Goal: Task Accomplishment & Management: Use online tool/utility

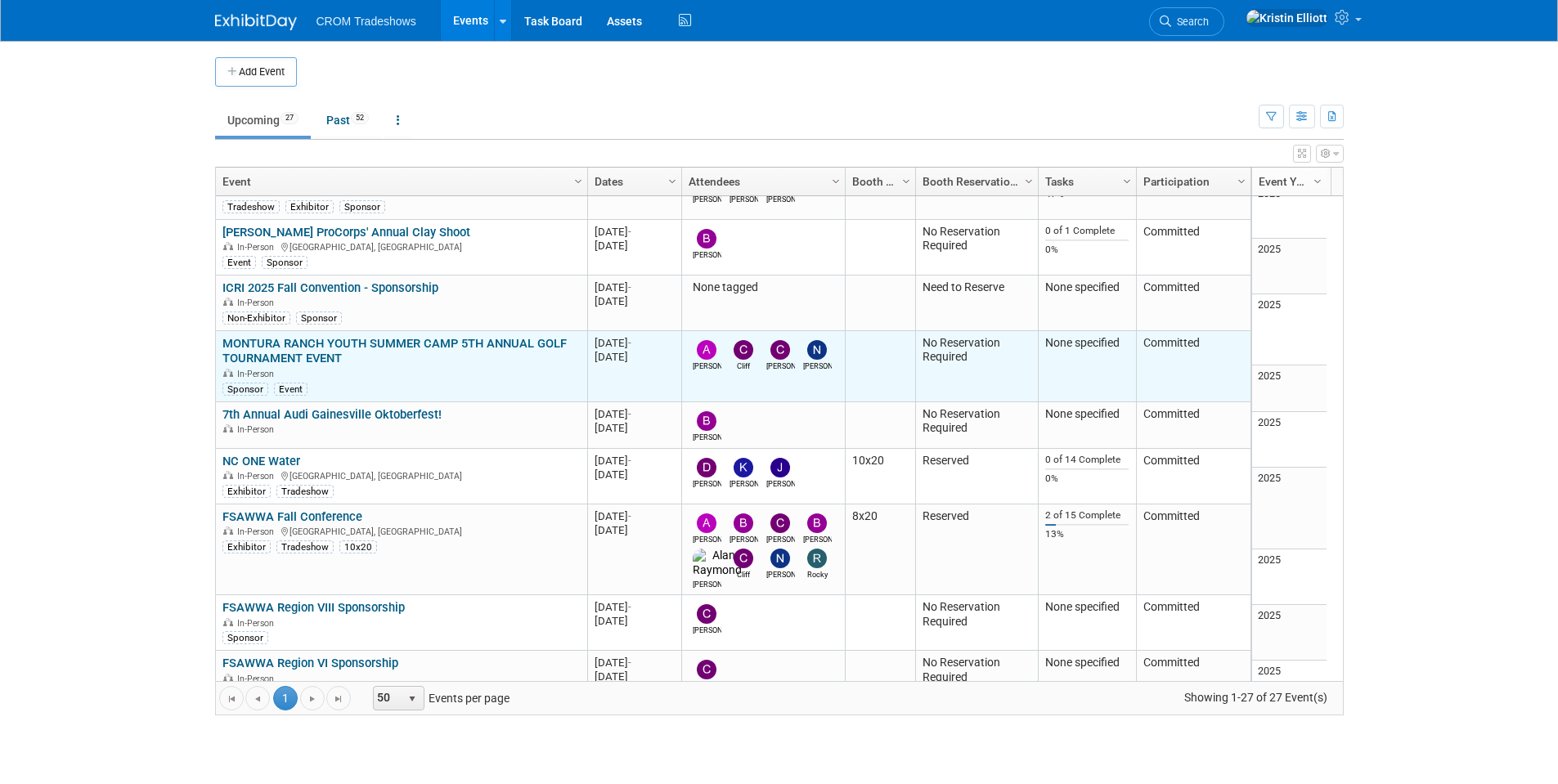
scroll to position [294, 0]
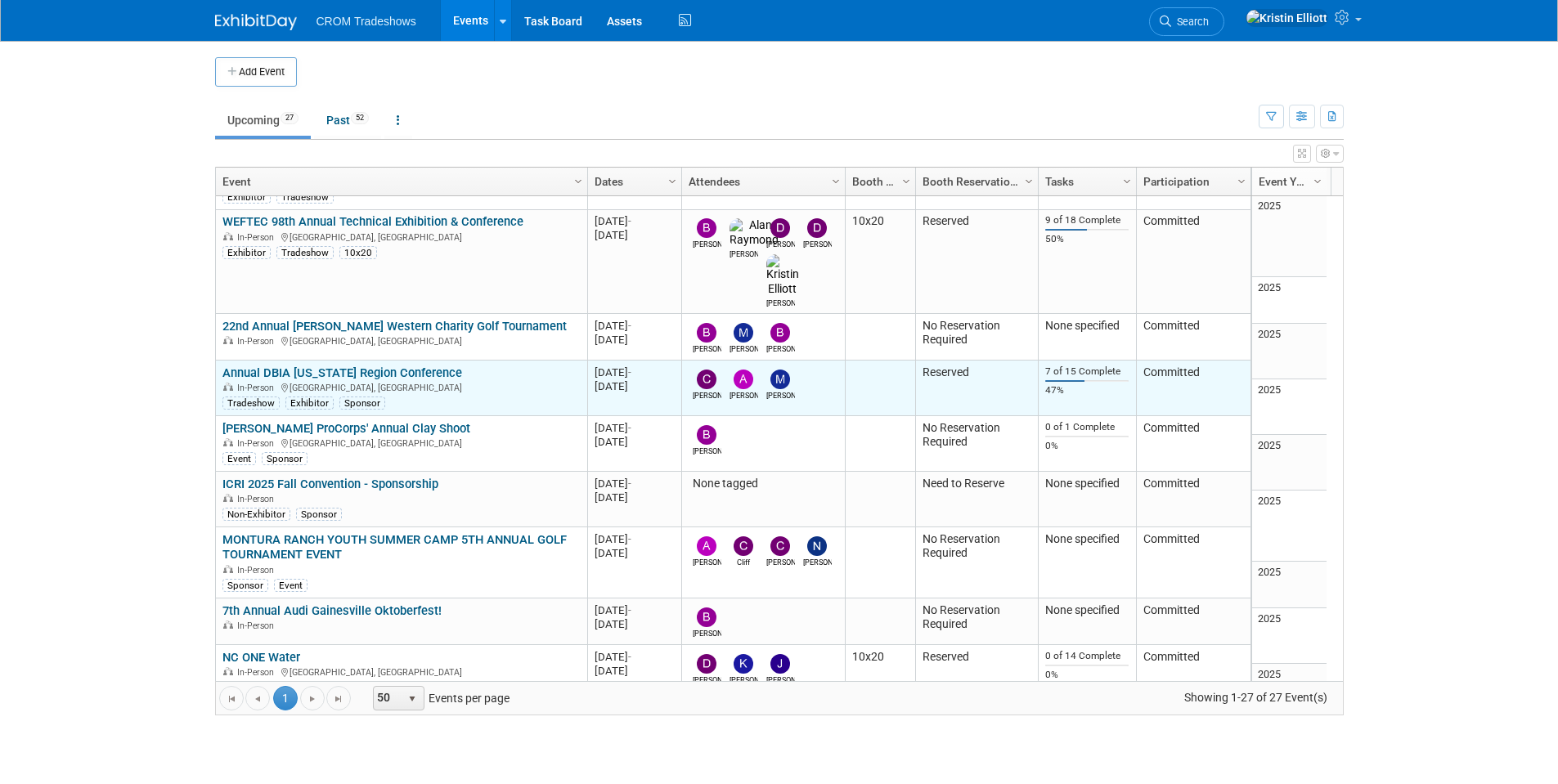
click at [408, 365] on link "Annual DBIA [US_STATE] Region Conference" at bounding box center [343, 372] width 240 height 14
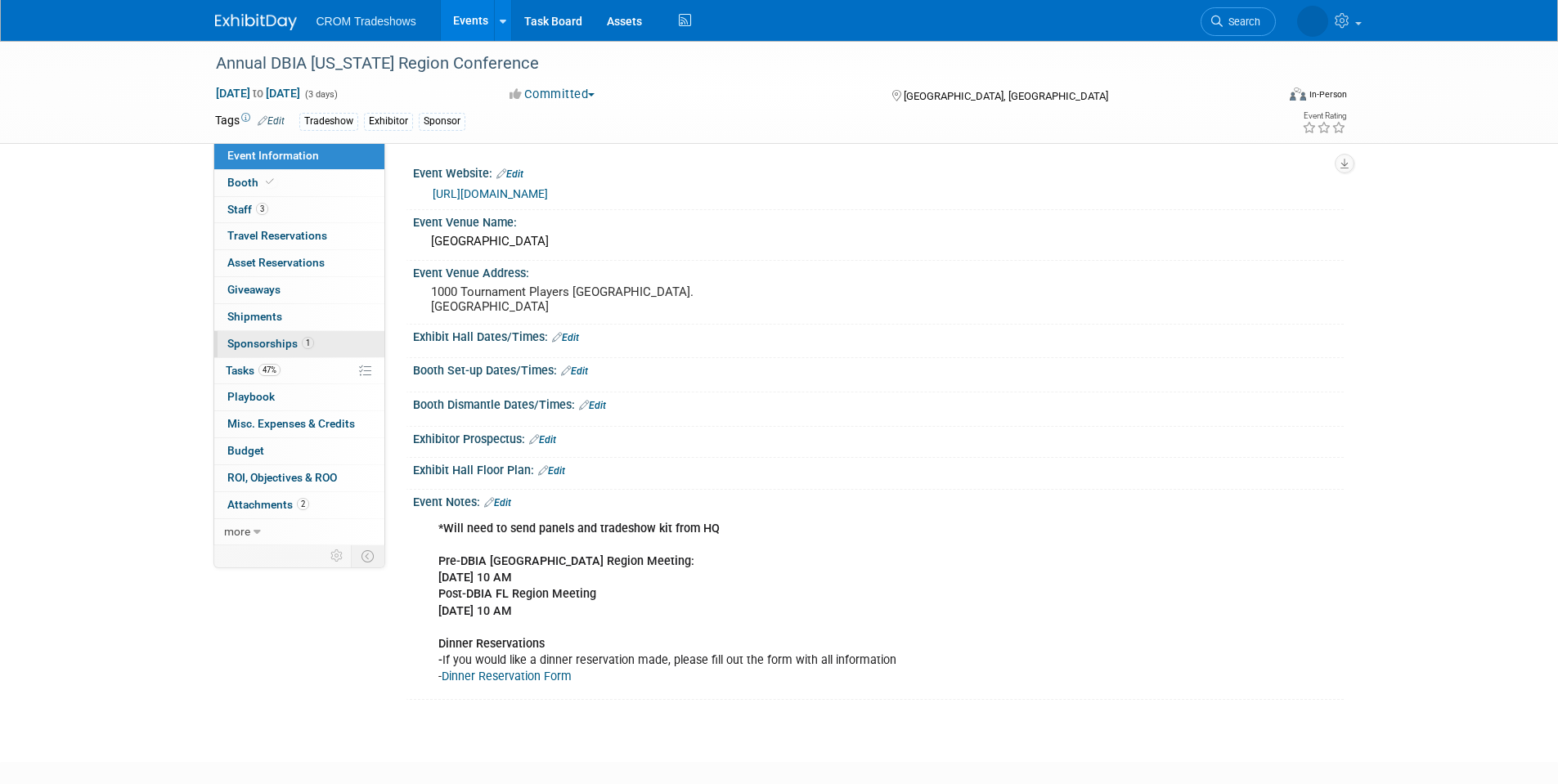
click at [293, 345] on span "Sponsorships 1" at bounding box center [270, 343] width 87 height 13
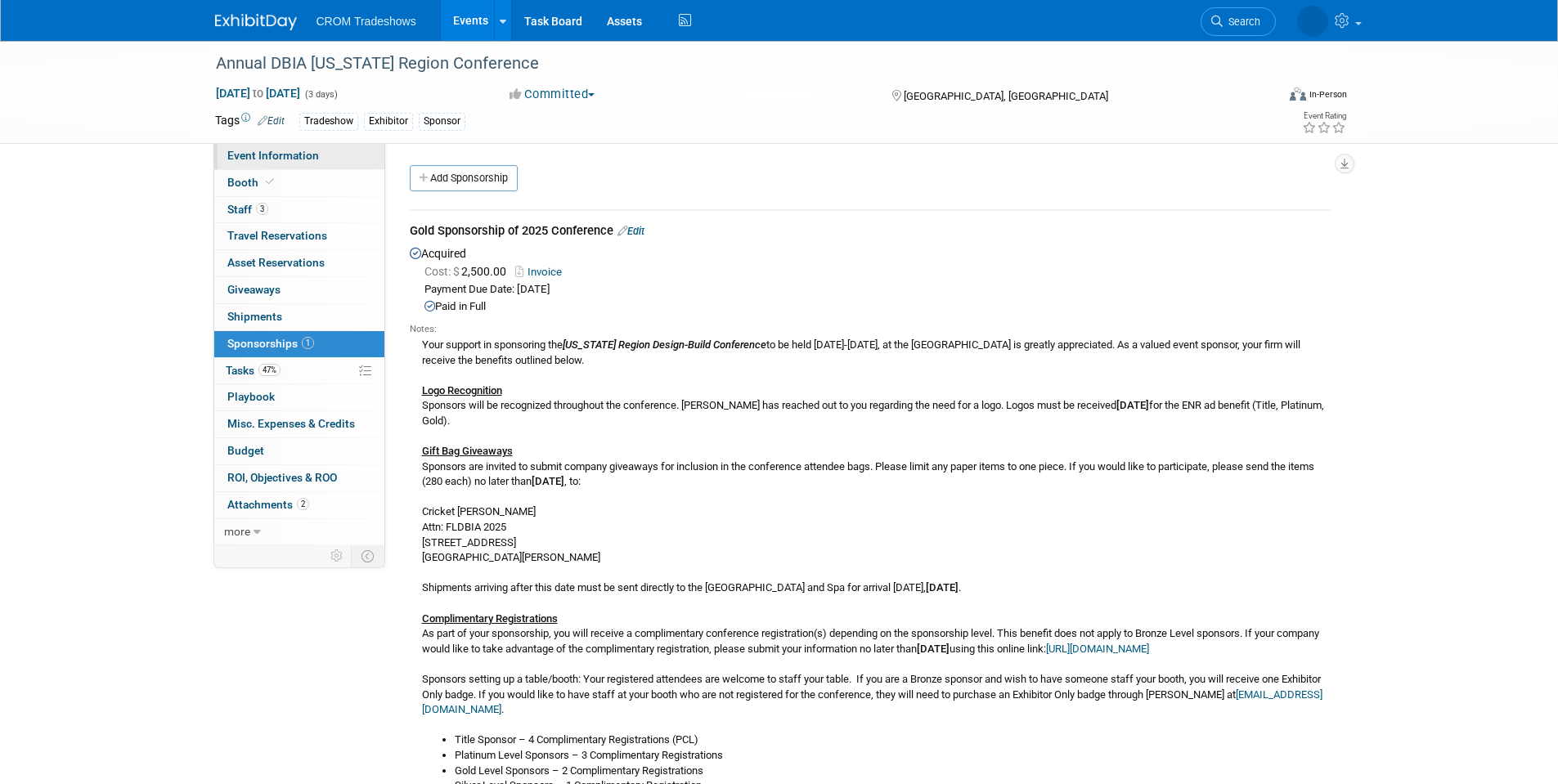
click at [270, 161] on span "Event Information" at bounding box center [273, 155] width 91 height 13
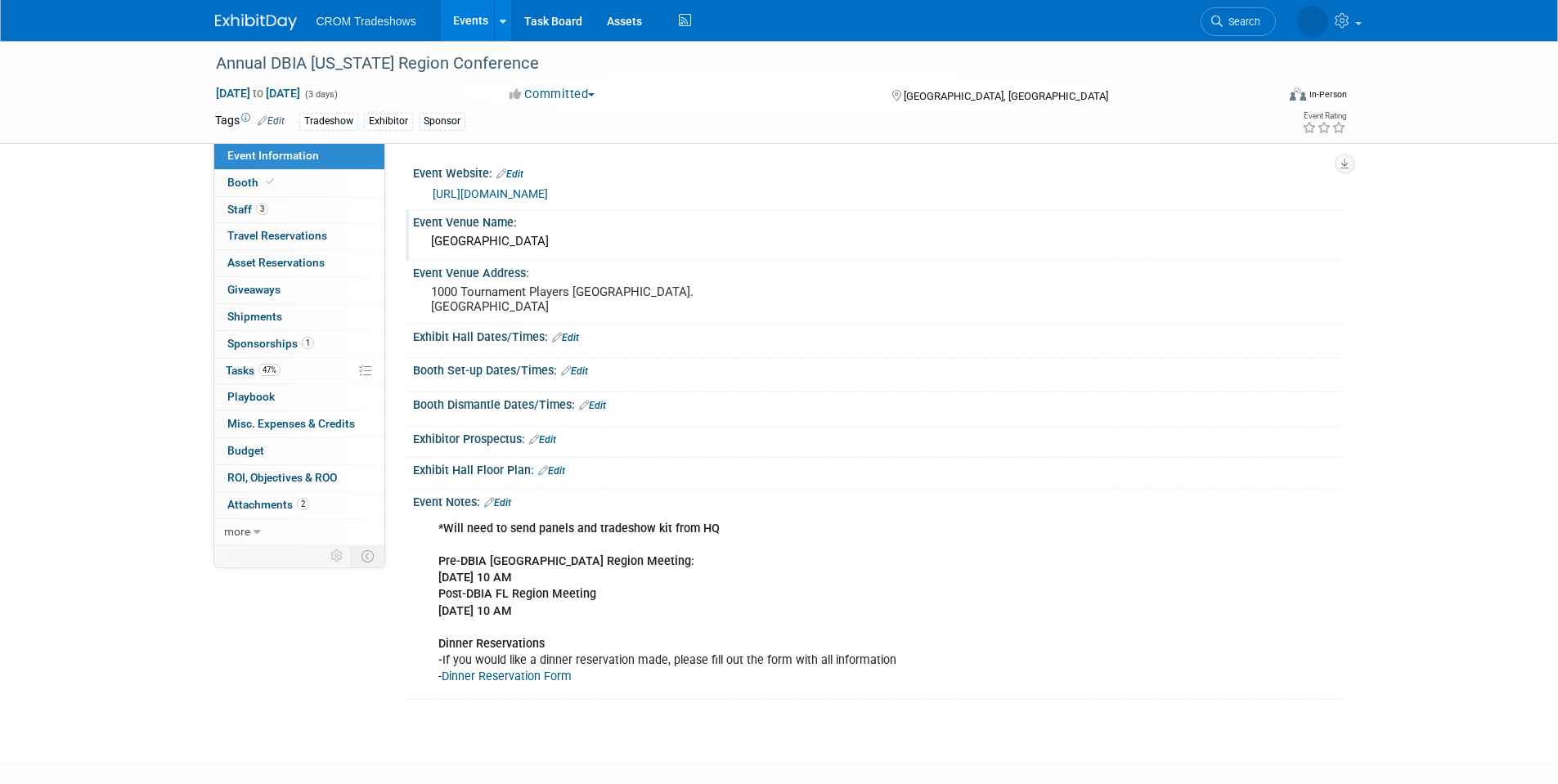
click at [701, 241] on div "Sawgrass Marriott Golf Resort & Spa" at bounding box center [878, 242] width 906 height 26
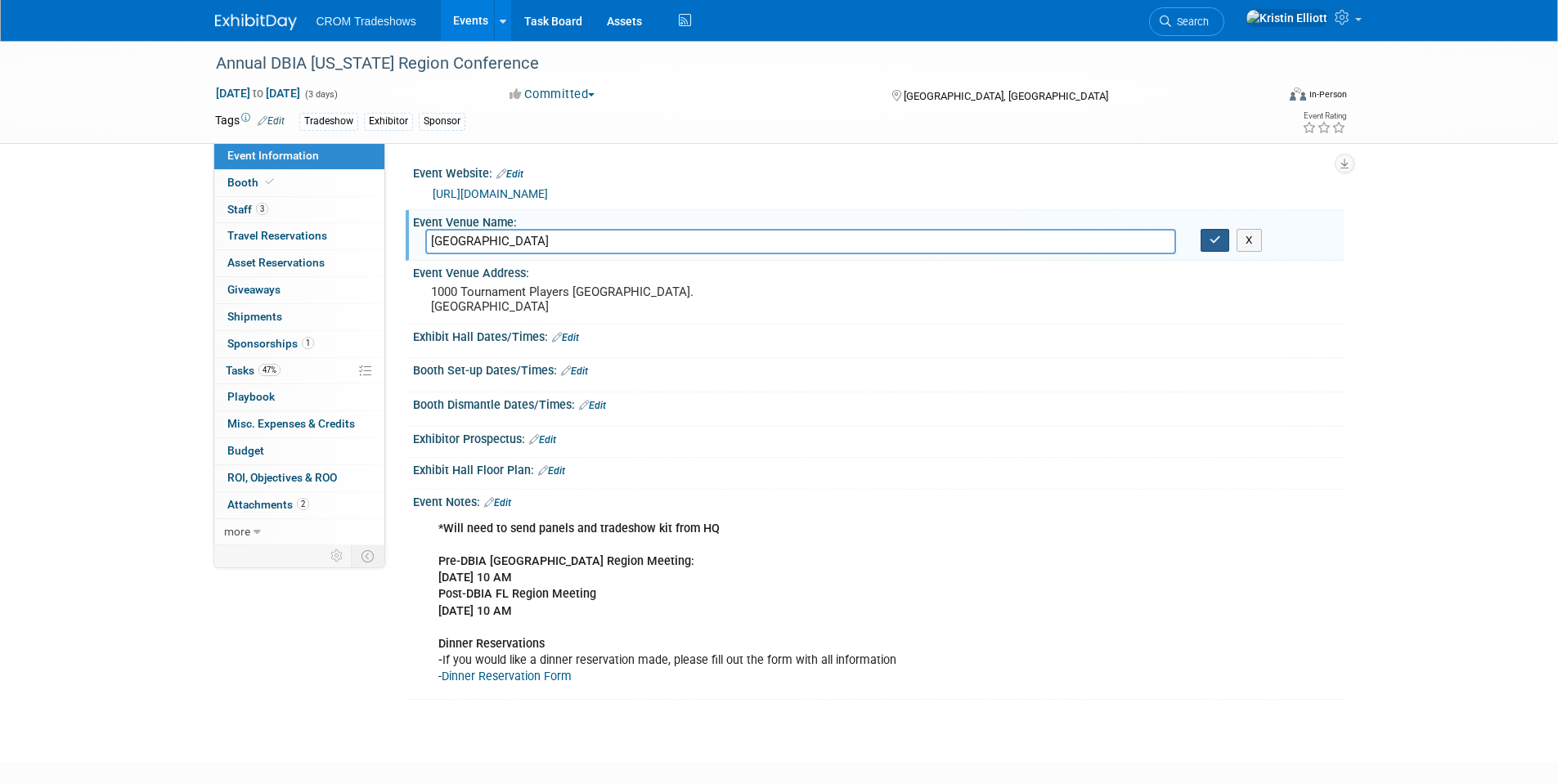
click at [1210, 241] on icon "button" at bounding box center [1215, 240] width 11 height 10
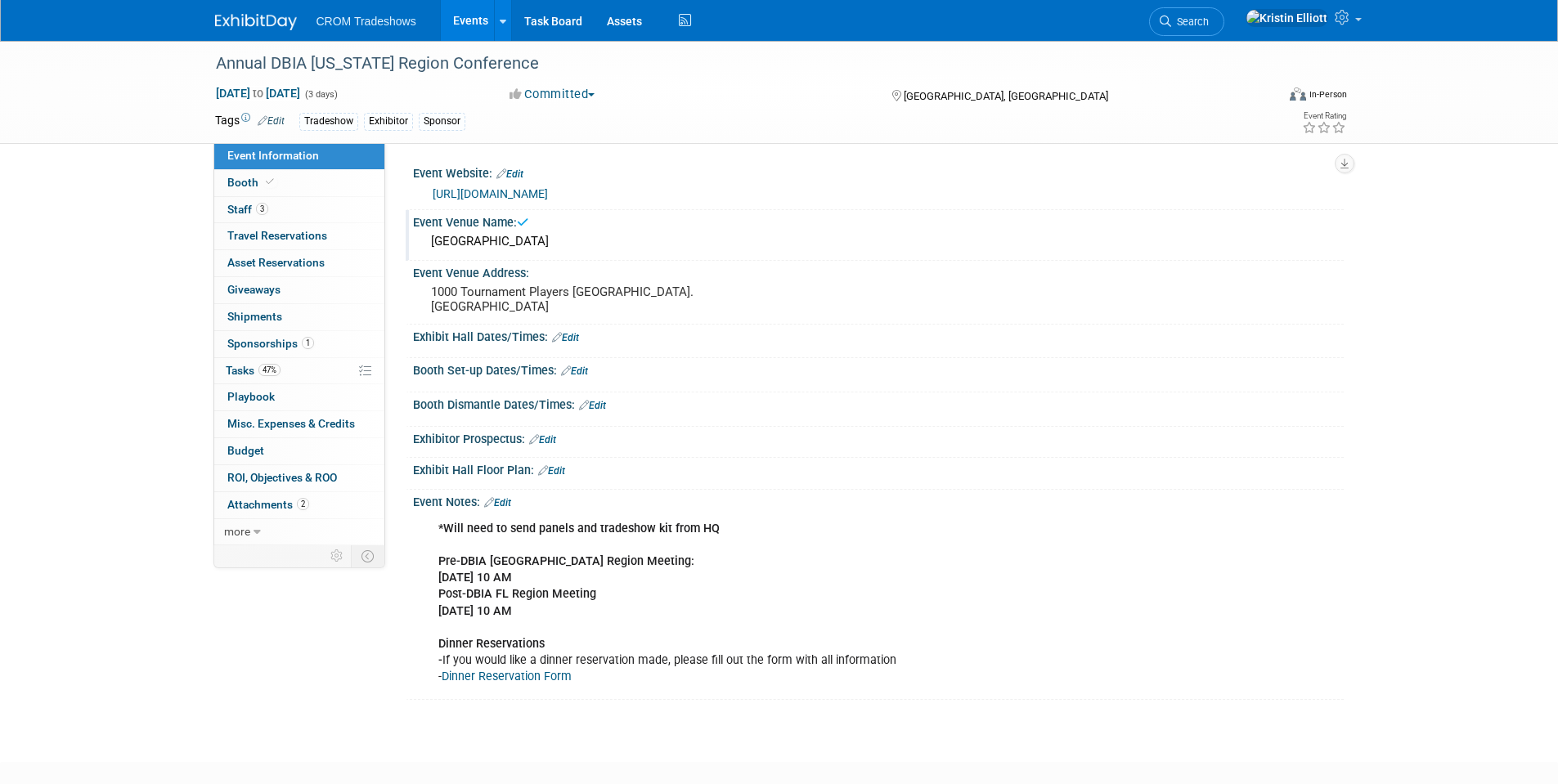
click at [717, 85] on div "Committed Committed Considering Not Going" at bounding box center [683, 94] width 385 height 19
click at [708, 89] on div "Committed Committed Considering Not Going" at bounding box center [684, 94] width 362 height 18
click at [77, 185] on div "Annual DBIA Florida Region Conference Oct 15, 2025 to Oct 17, 2025 (3 days) Oct…" at bounding box center [779, 386] width 1558 height 692
click at [77, 184] on div "Annual DBIA Florida Region Conference Oct 15, 2025 to Oct 17, 2025 (3 days) Oct…" at bounding box center [779, 386] width 1558 height 692
click at [241, 597] on div "Event Information Event Info Booth Booth 3 Staff 3 Staff 0 Travel Reservations …" at bounding box center [779, 370] width 1153 height 658
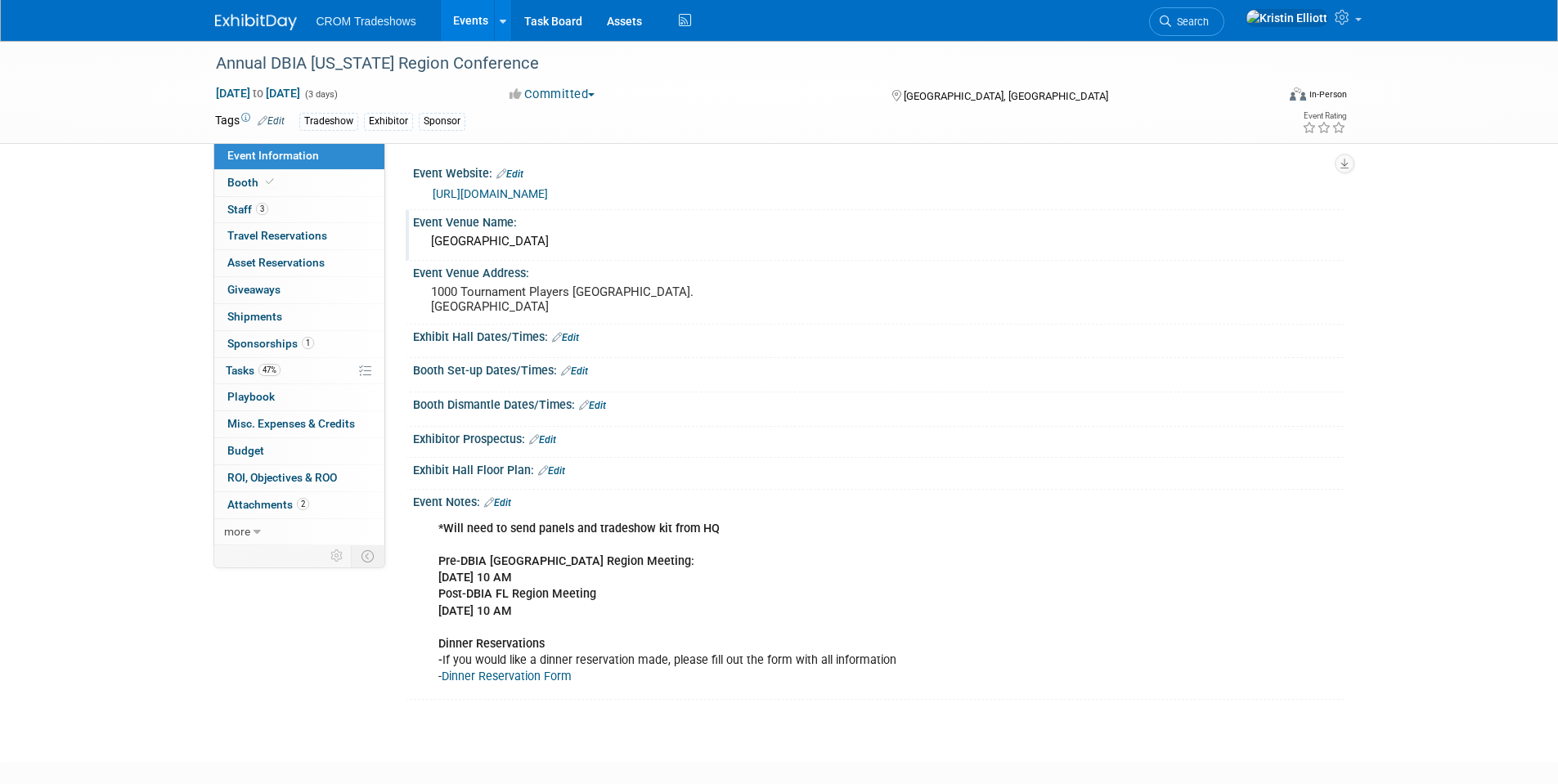
click at [195, 595] on div "Annual DBIA Florida Region Conference Oct 15, 2025 to Oct 17, 2025 (3 days) Oct…" at bounding box center [779, 386] width 1558 height 692
click at [442, 62] on div "Annual DBIA [US_STATE] Region Conference" at bounding box center [731, 64] width 1041 height 29
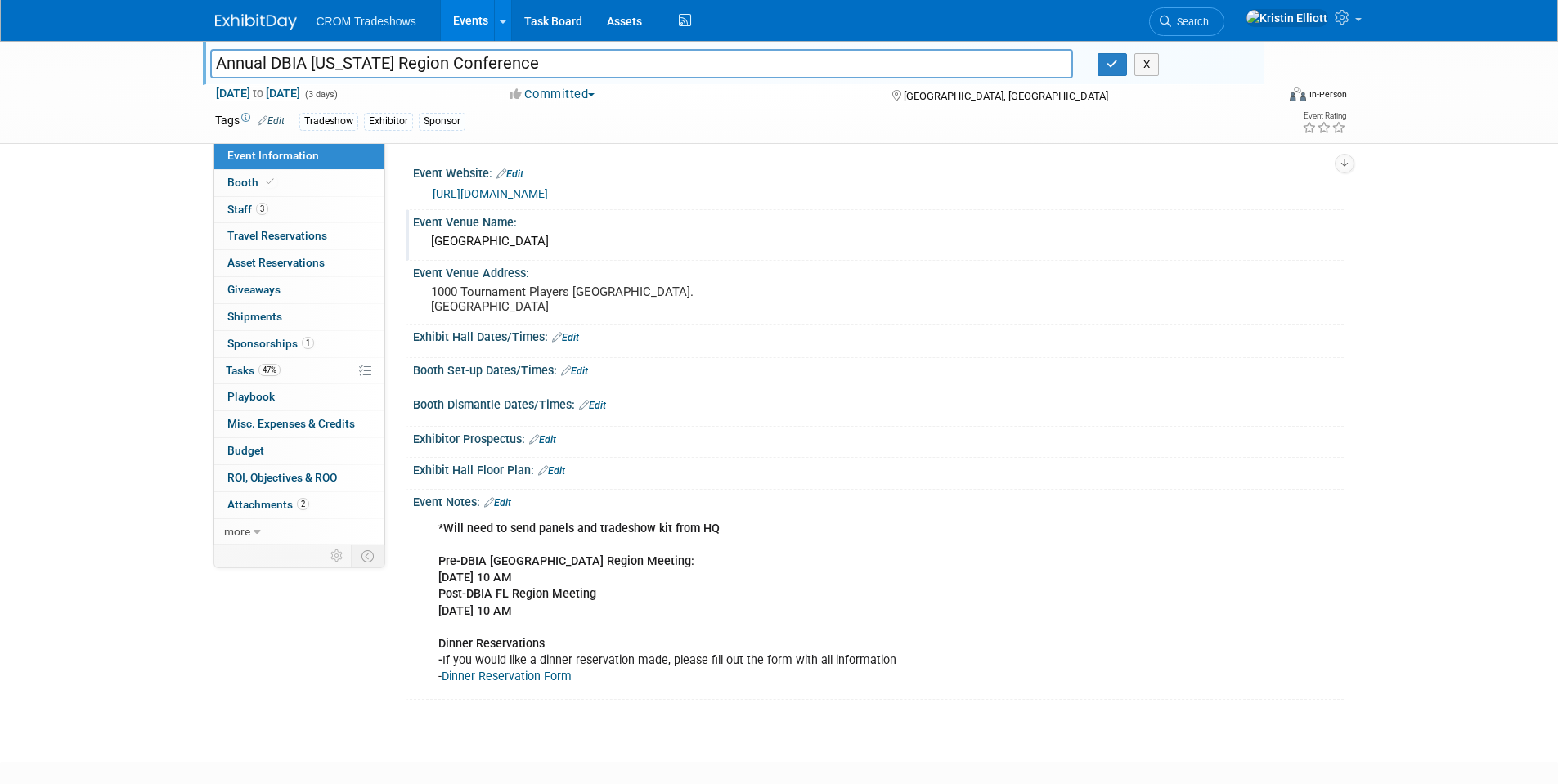
click at [442, 62] on input "Annual DBIA [US_STATE] Region Conference" at bounding box center [641, 64] width 863 height 29
click at [302, 340] on span "1" at bounding box center [307, 343] width 12 height 12
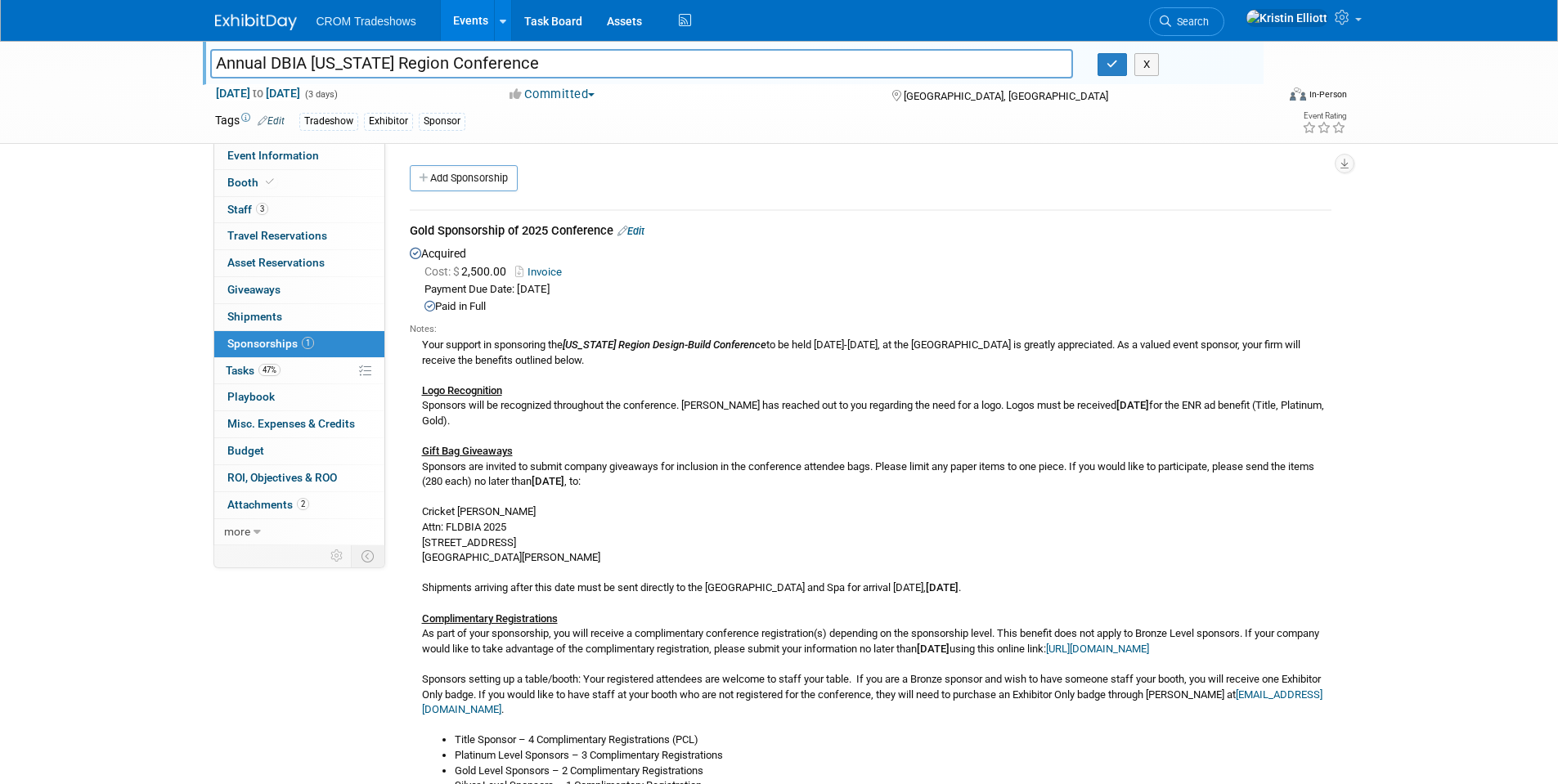
click at [484, 349] on div "Your support in sponsoring the Florida Region Design-Build Conference to be hel…" at bounding box center [870, 735] width 921 height 800
click at [148, 282] on div "Annual DBIA Florida Region Conference Annual DBIA Florida Region Conference X O…" at bounding box center [779, 614] width 1558 height 1146
click at [1456, 229] on div "Annual DBIA Florida Region Conference Annual DBIA Florida Region Conference X O…" at bounding box center [779, 614] width 1558 height 1146
click at [1117, 66] on icon "button" at bounding box center [1112, 64] width 11 height 10
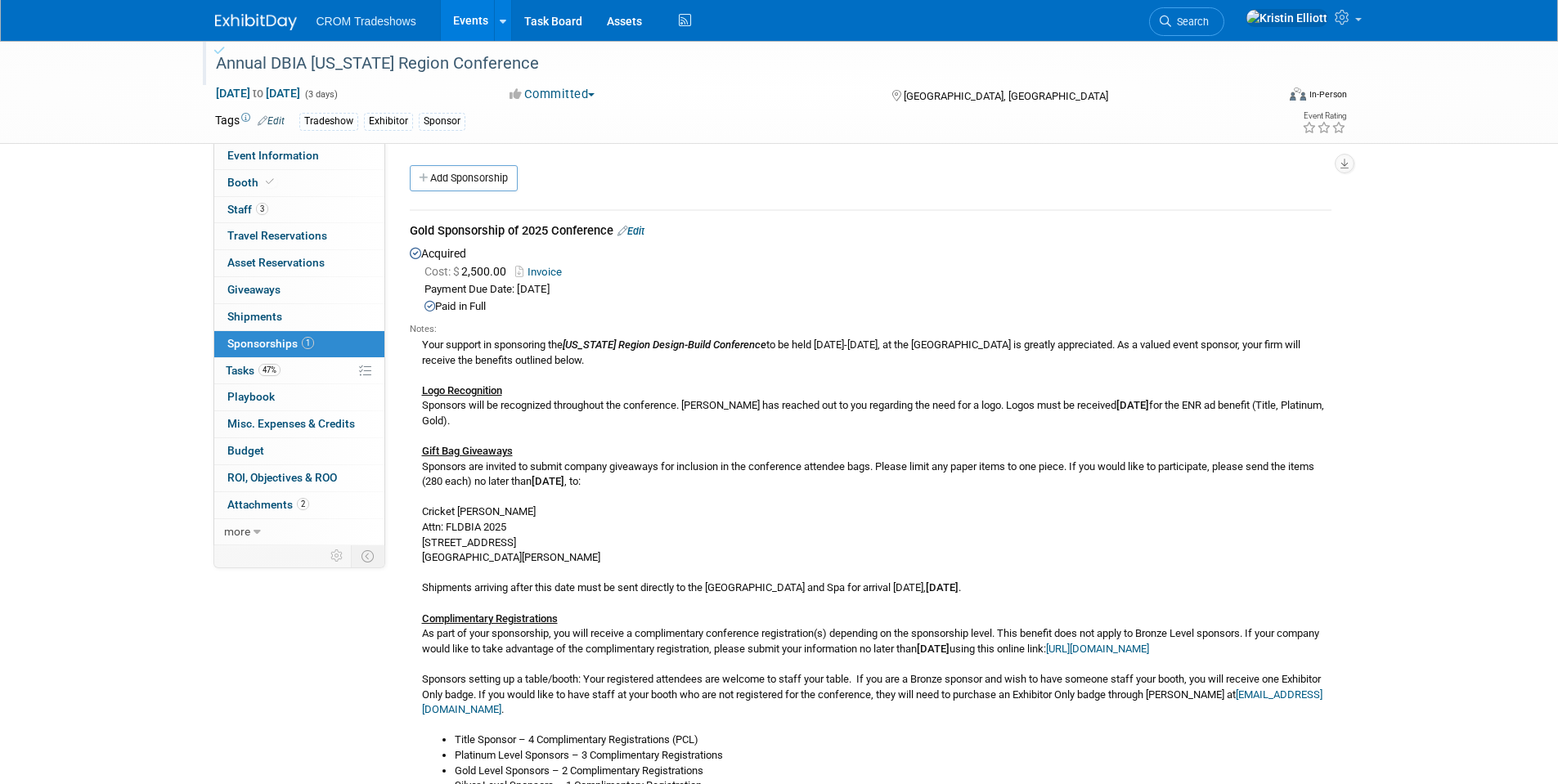
click at [145, 308] on div "Annual DBIA Florida Region Conference Oct 15, 2025 to Oct 17, 2025 (3 days) Oct…" at bounding box center [779, 614] width 1558 height 1146
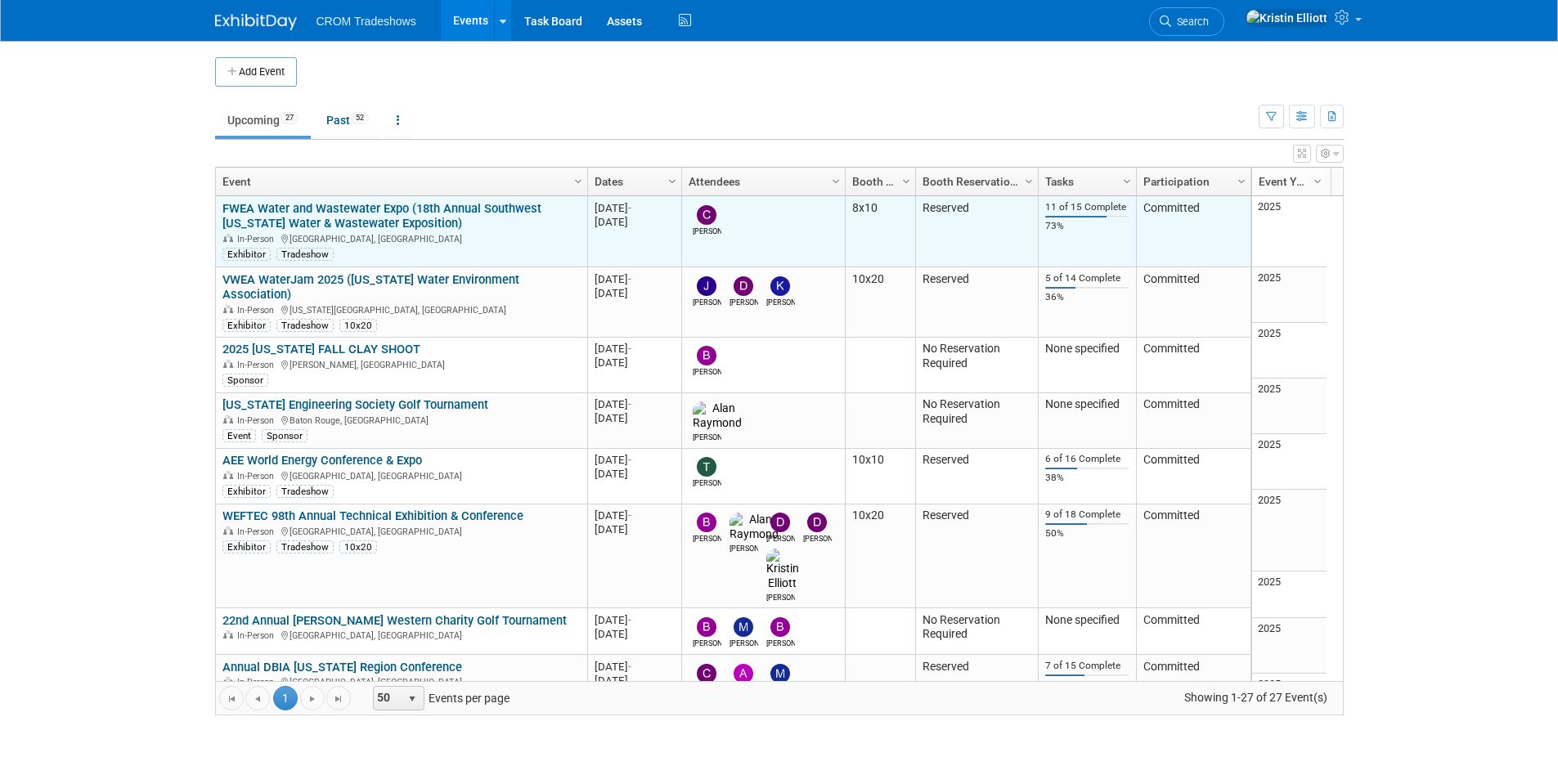
click at [373, 218] on link "FWEA Water and Wastewater Expo (18th Annual Southwest [US_STATE] Water & Wastew…" at bounding box center [382, 216] width 319 height 30
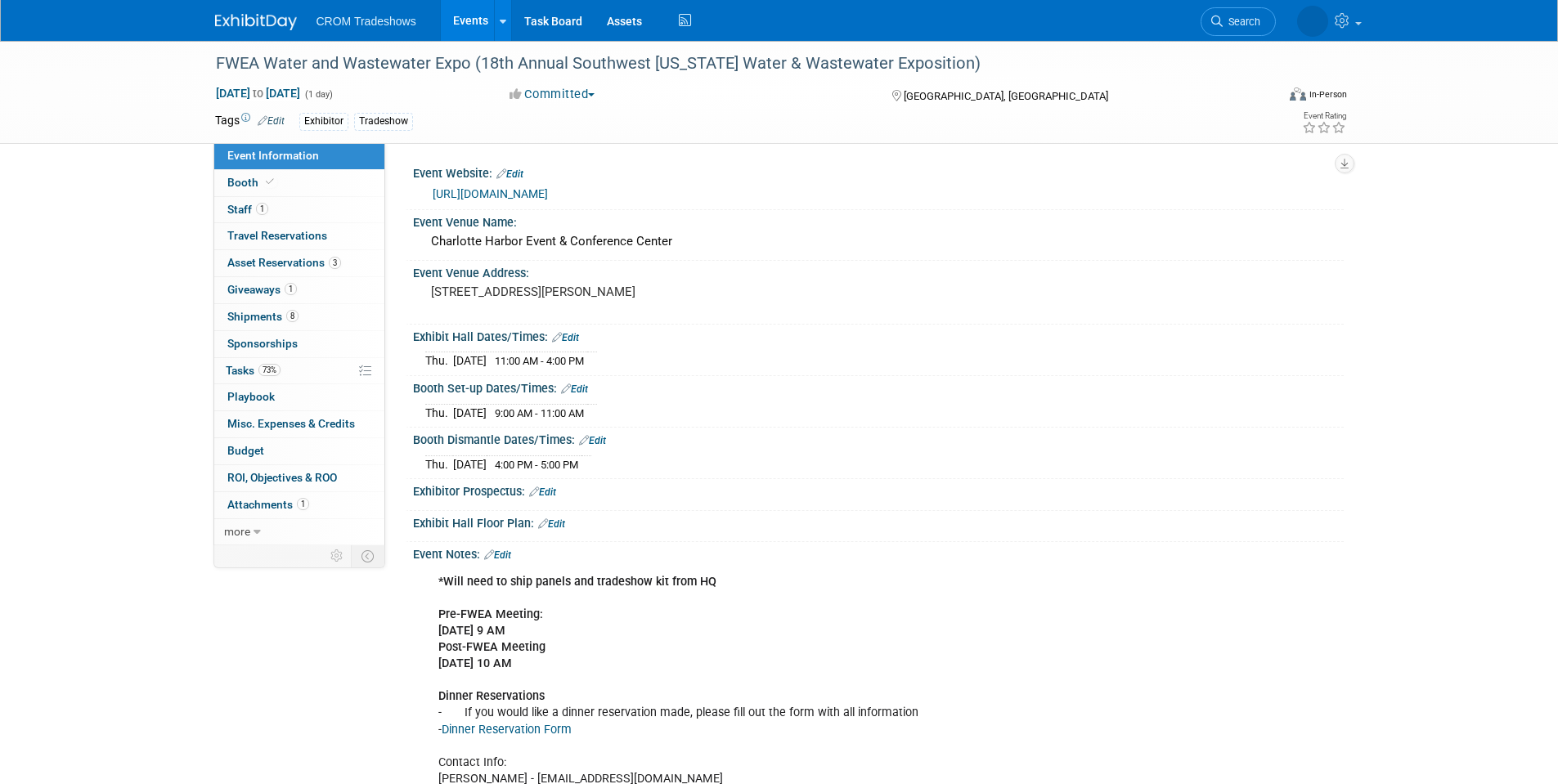
click at [303, 155] on span "Event Information" at bounding box center [273, 155] width 91 height 13
click at [311, 159] on span "Event Information" at bounding box center [273, 155] width 91 height 13
click at [279, 197] on link "1 Staff 1" at bounding box center [299, 209] width 170 height 26
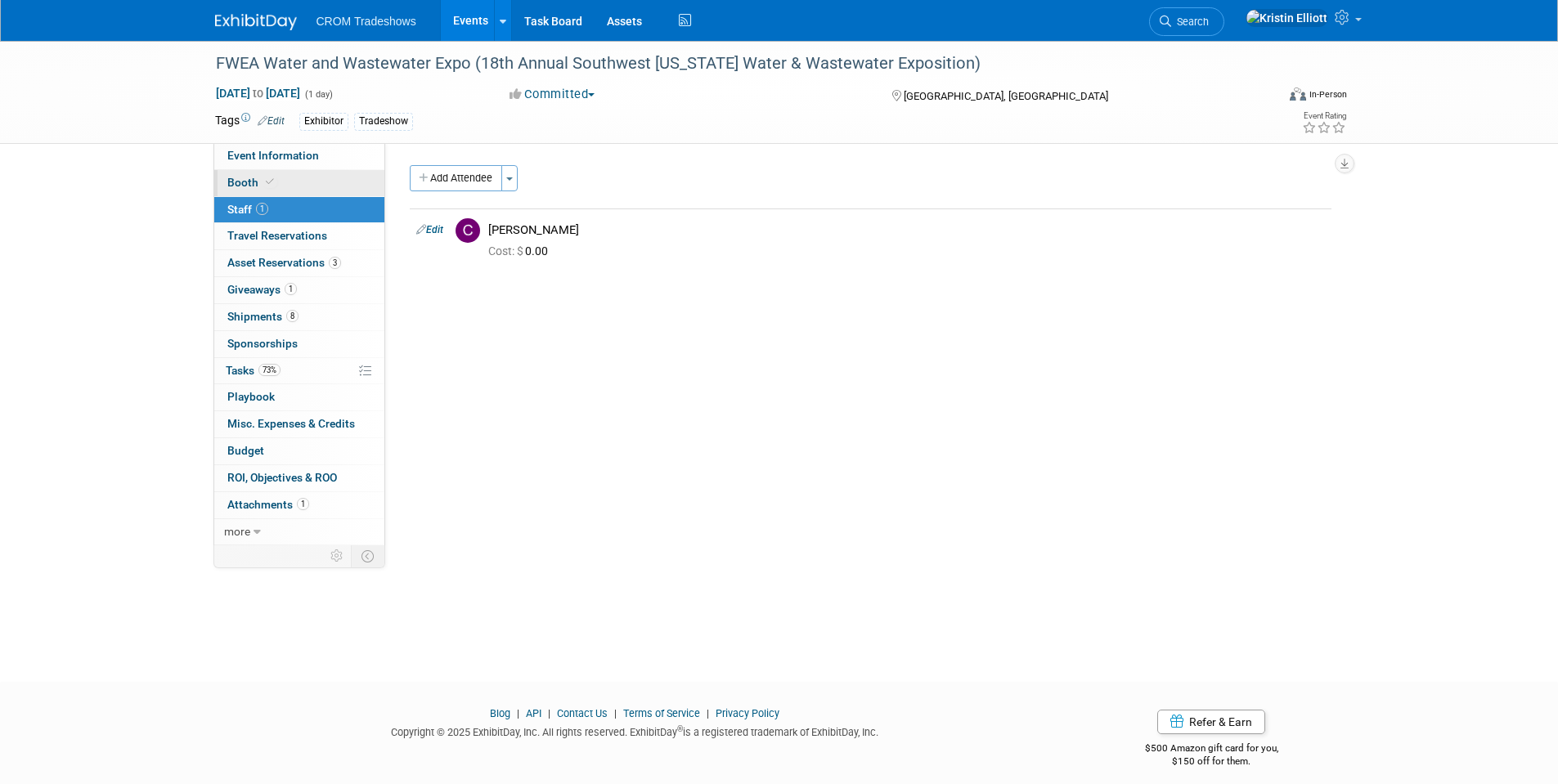
click at [282, 182] on link "Booth" at bounding box center [299, 183] width 170 height 26
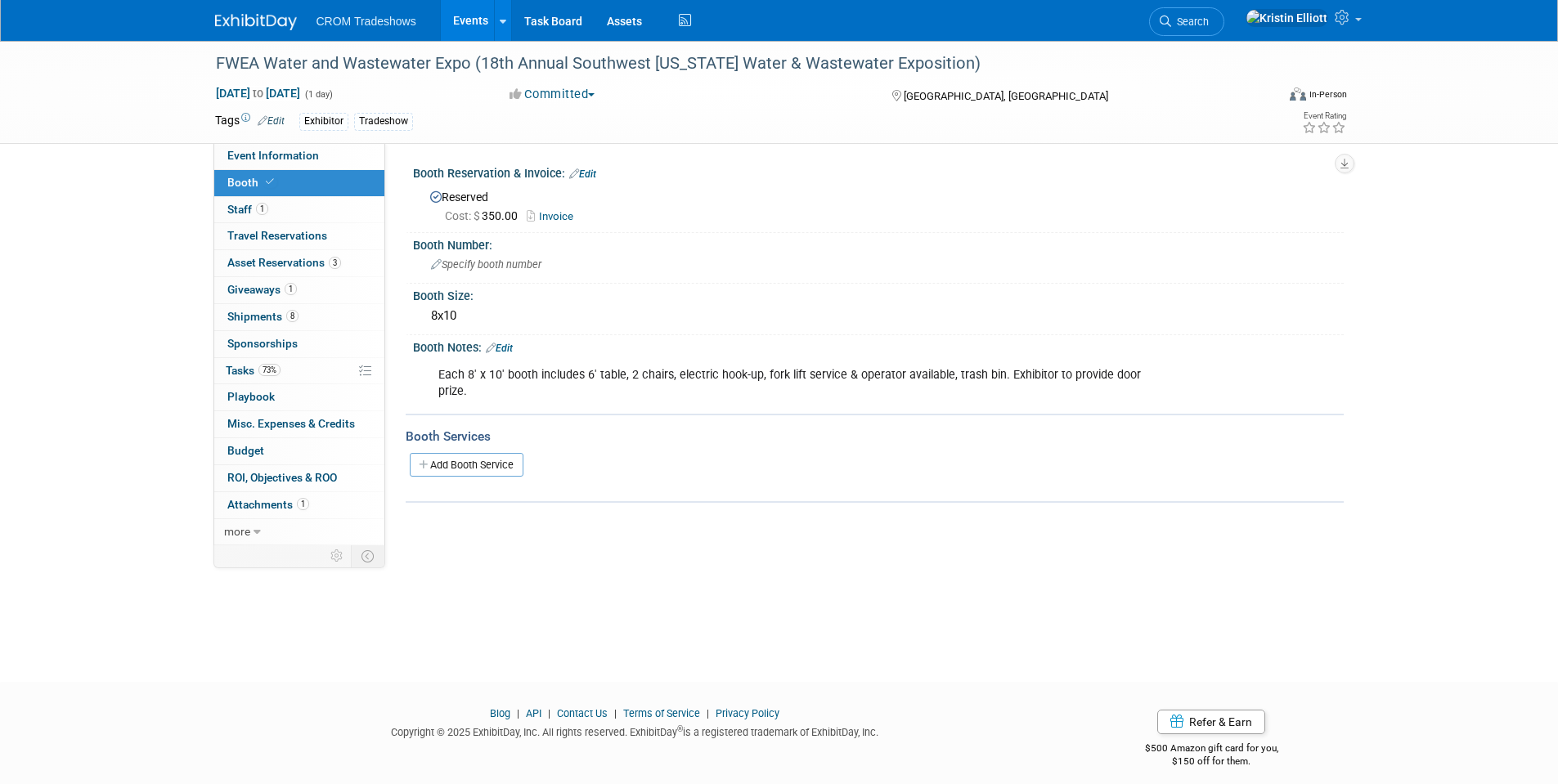
click at [590, 380] on div "Each 8' x 10' booth includes 6' table, 2 chairs, electric hook-up, fork lift se…" at bounding box center [795, 383] width 737 height 49
drag, startPoint x: 582, startPoint y: 376, endPoint x: 608, endPoint y: 377, distance: 26.0
click at [608, 377] on div "Each 8' x 10' booth includes 6' table, 2 chairs, electric hook-up, fork lift se…" at bounding box center [795, 383] width 737 height 49
click at [609, 377] on div "Each 8' x 10' booth includes 6' table, 2 chairs, electric hook-up, fork lift se…" at bounding box center [795, 383] width 737 height 49
click at [611, 374] on div "Each 8' x 10' booth includes 6' table, 2 chairs, electric hook-up, fork lift se…" at bounding box center [795, 383] width 737 height 49
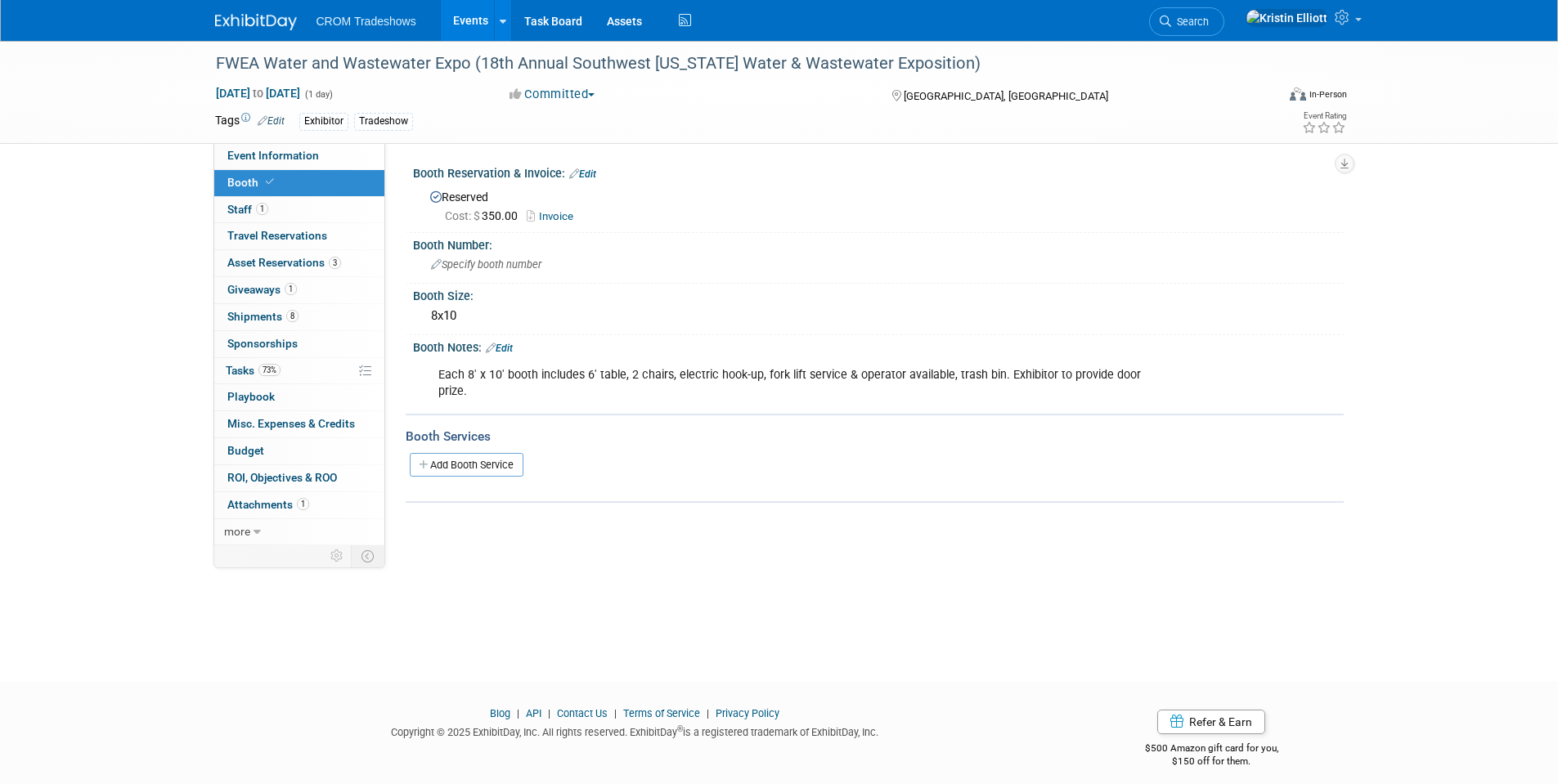
click at [628, 370] on div "Each 8' x 10' booth includes 6' table, 2 chairs, electric hook-up, fork lift se…" at bounding box center [795, 383] width 737 height 49
click at [307, 165] on link "Event Information" at bounding box center [299, 155] width 170 height 26
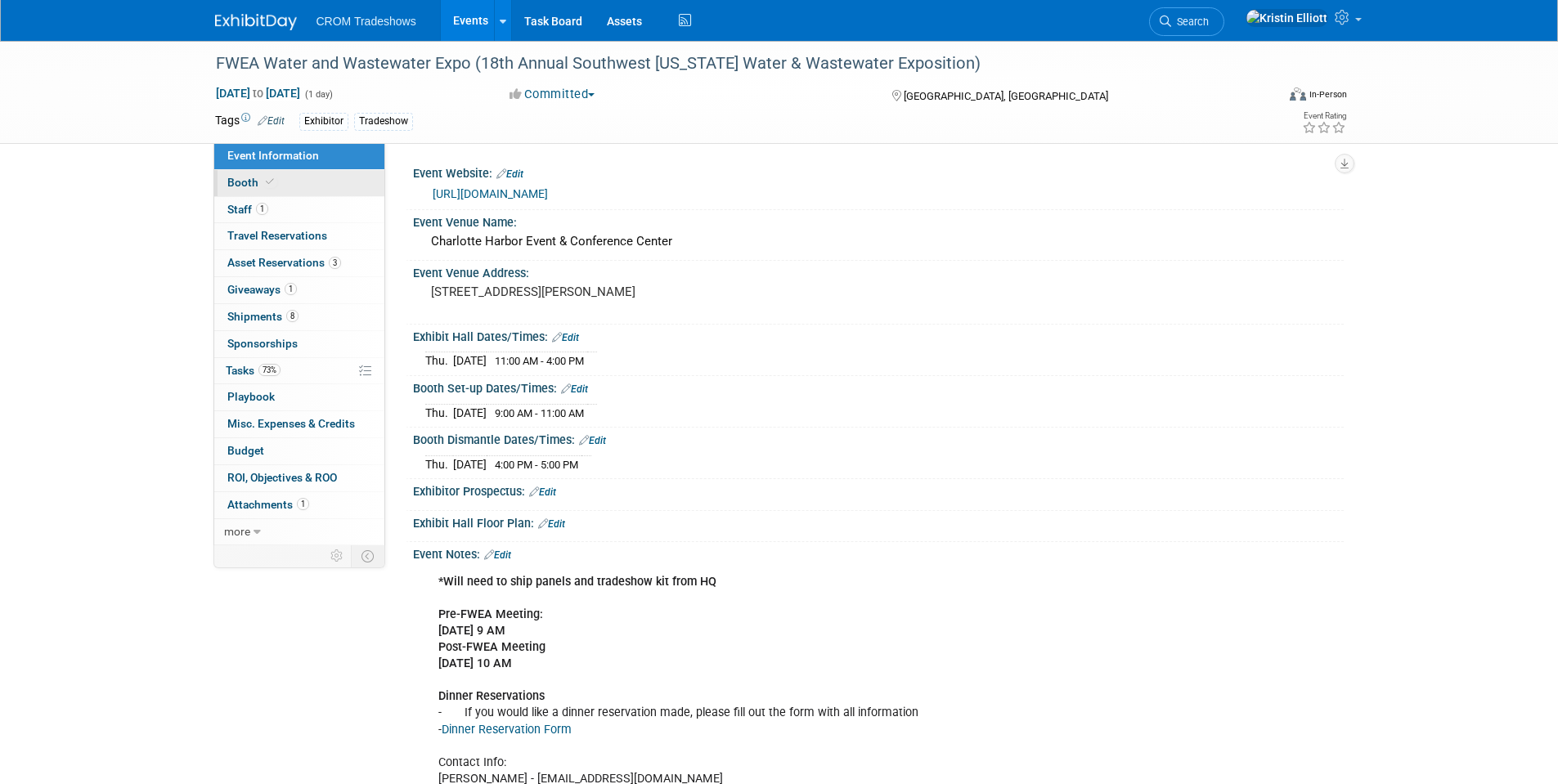
click at [294, 183] on link "Booth" at bounding box center [299, 183] width 170 height 26
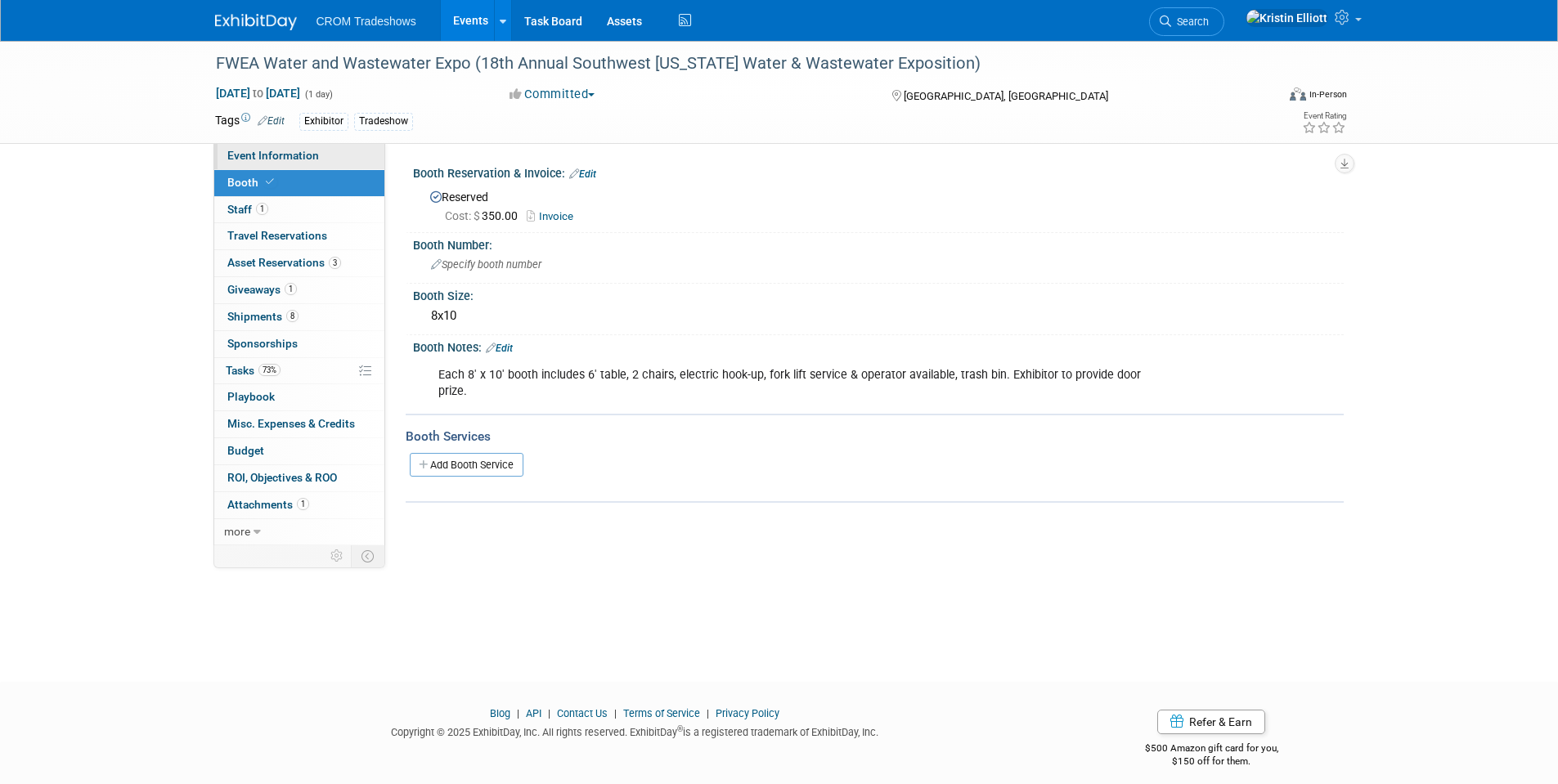
click at [301, 161] on span "Event Information" at bounding box center [273, 155] width 91 height 13
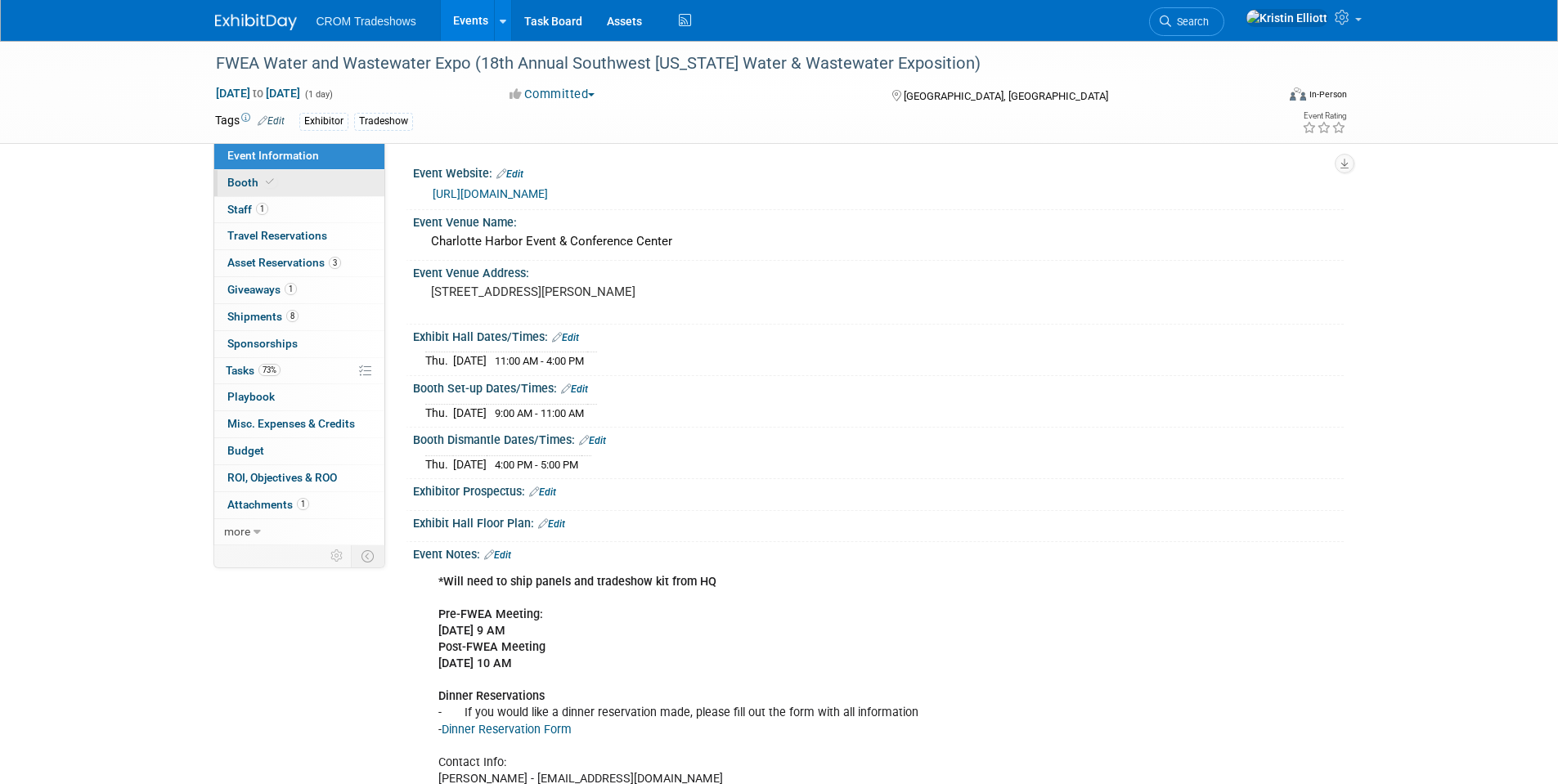
click at [287, 181] on link "Booth" at bounding box center [299, 183] width 170 height 26
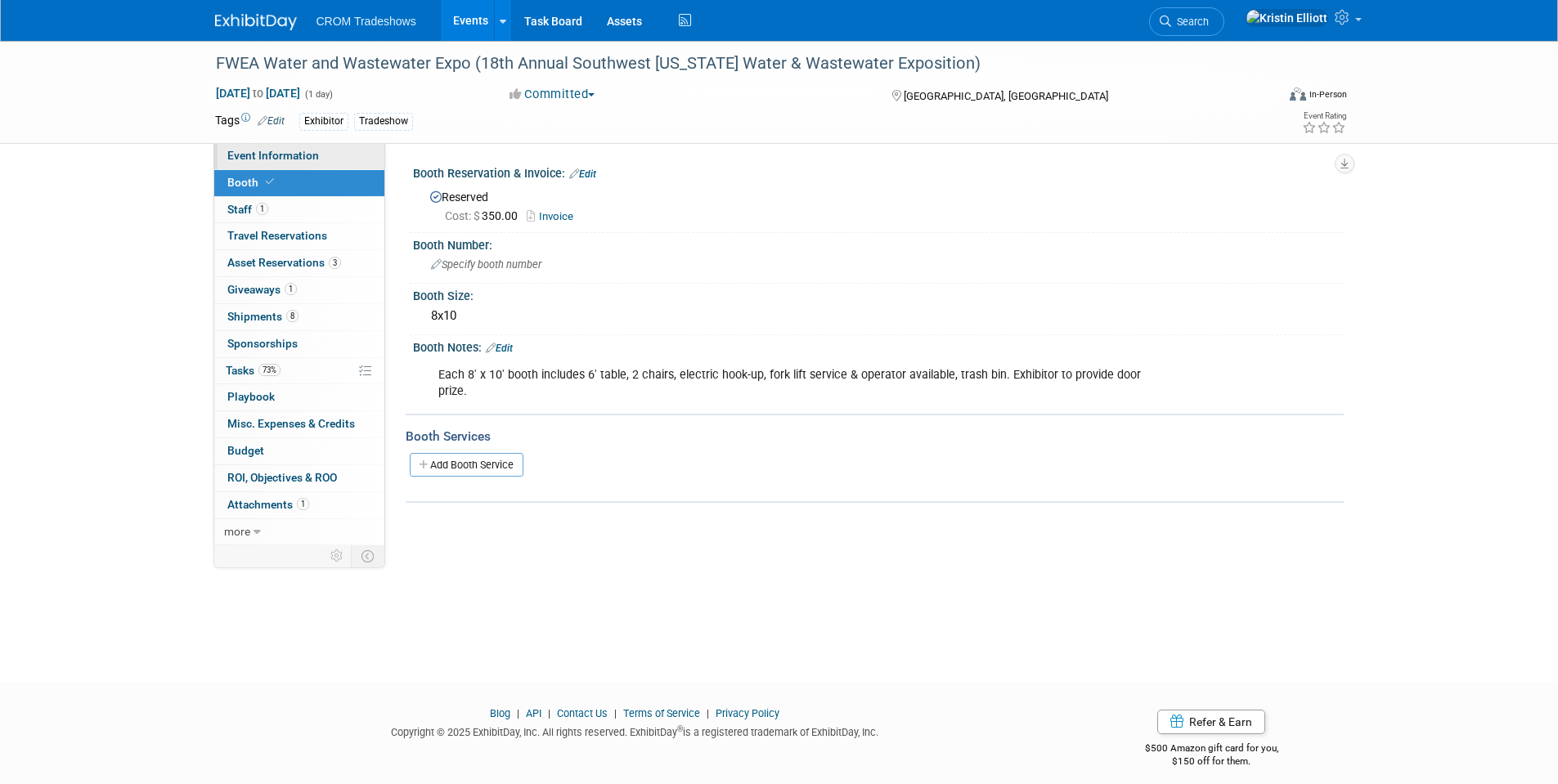
click at [296, 164] on link "Event Information" at bounding box center [299, 155] width 170 height 26
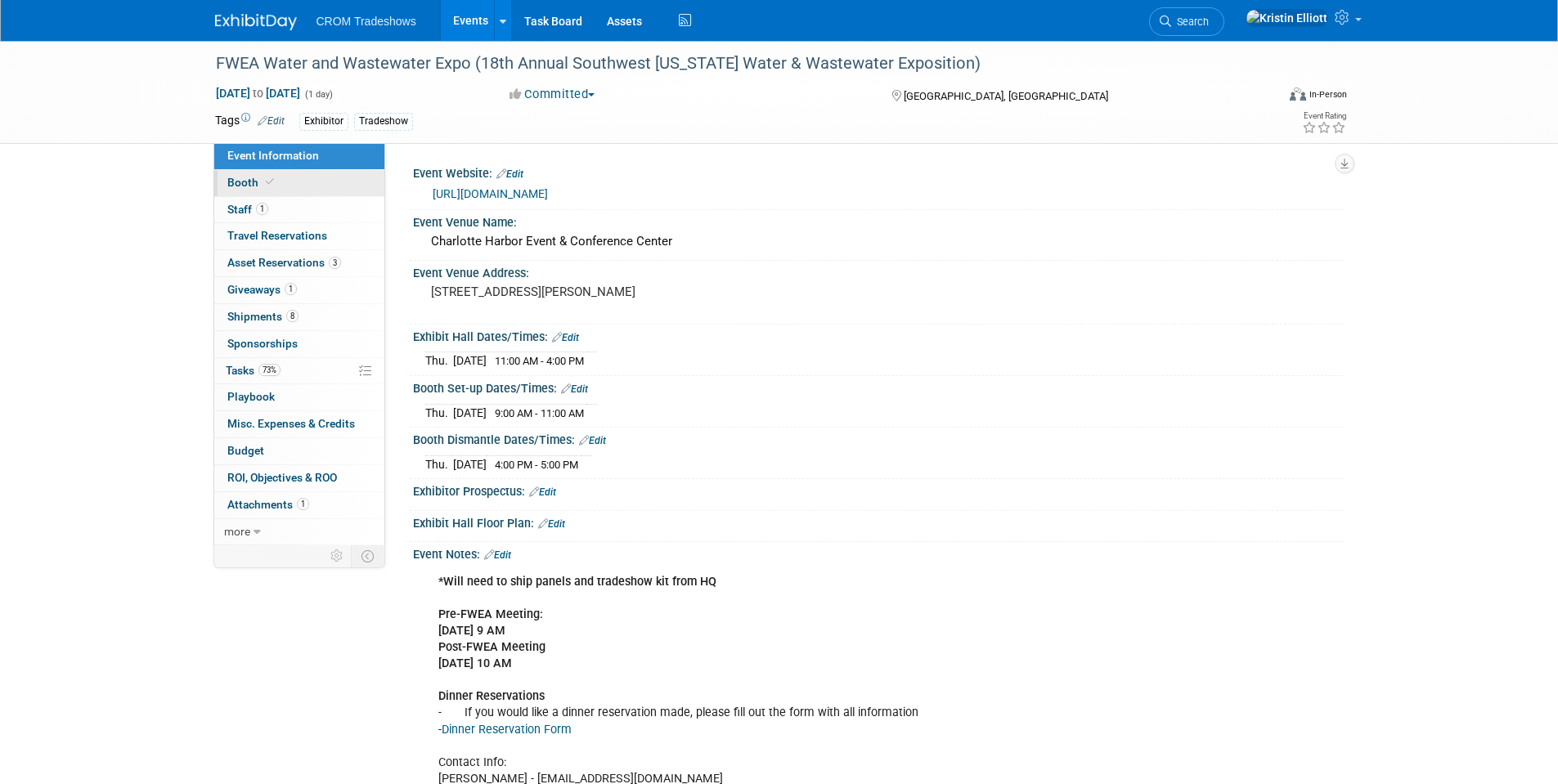
click at [287, 179] on link "Booth" at bounding box center [299, 183] width 170 height 26
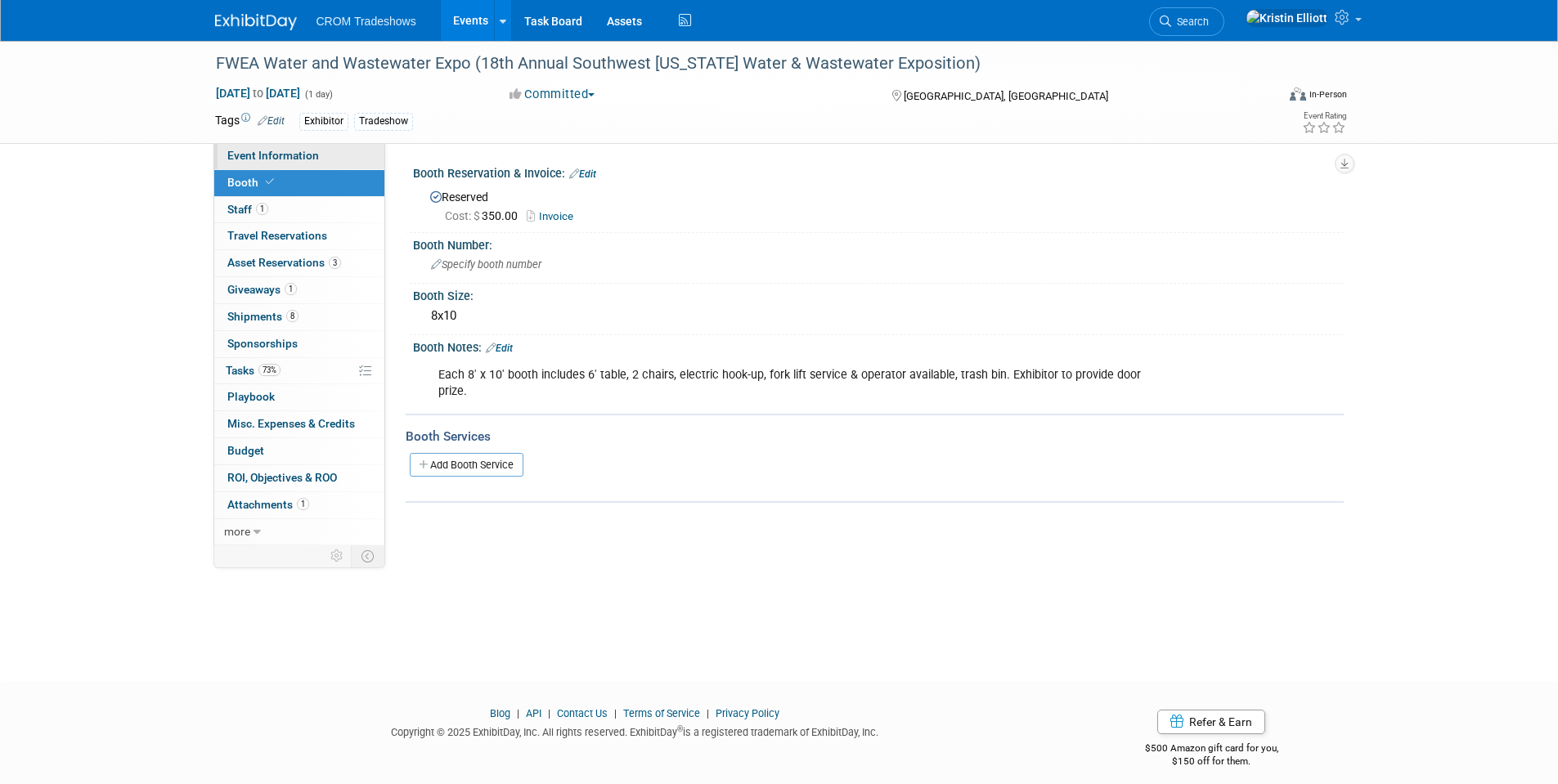
click at [295, 161] on span "Event Information" at bounding box center [273, 155] width 91 height 13
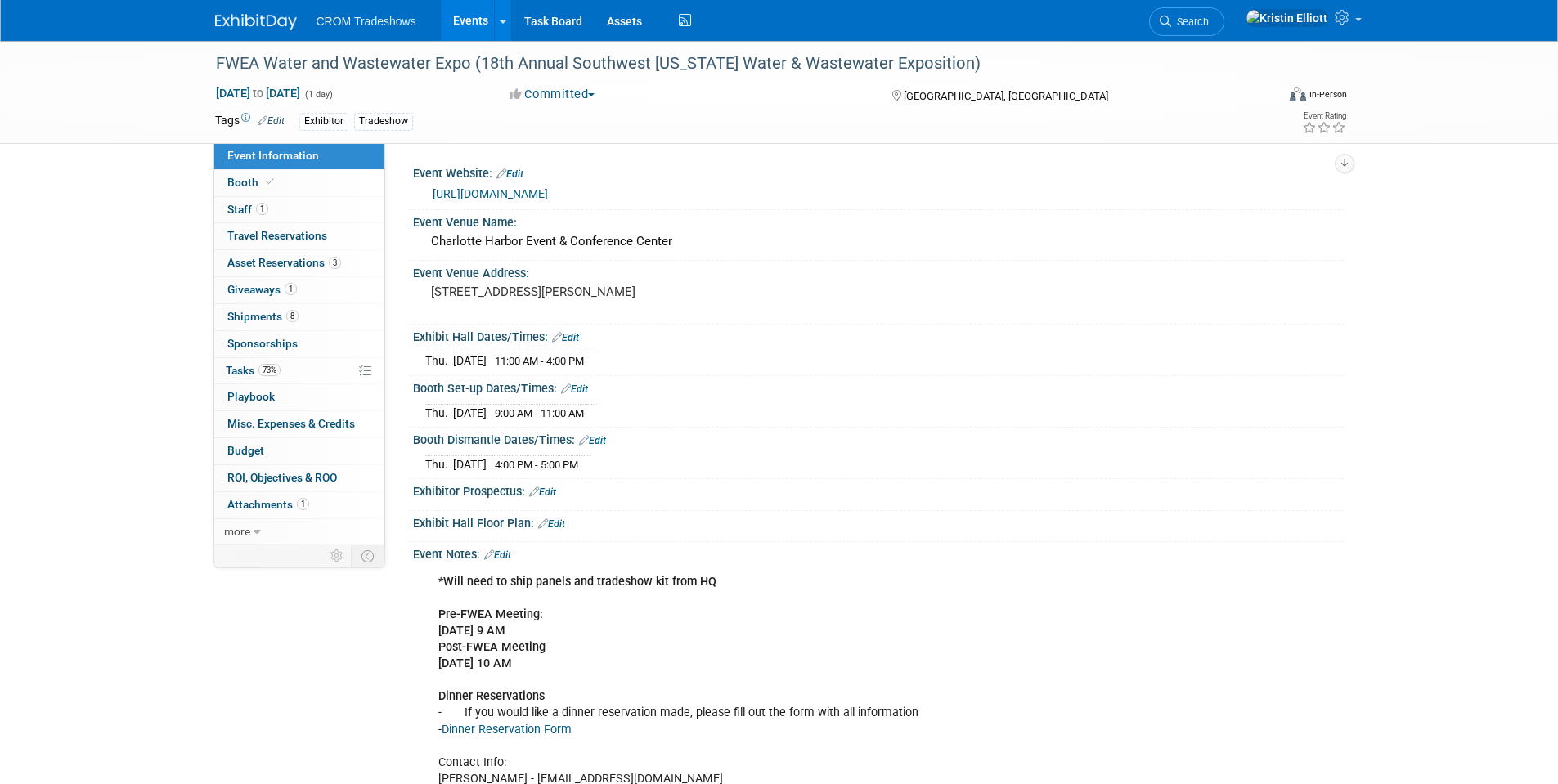
click at [726, 357] on div "Thu. Aug 21, 2025 11:00 AM - 4:00 PM" at bounding box center [878, 358] width 906 height 22
click at [37, 213] on div "FWEA Water and Wastewater Expo (18th Annual Southwest Florida Water & Wastewate…" at bounding box center [779, 438] width 1558 height 794
click at [241, 152] on span "Event Information" at bounding box center [273, 155] width 91 height 13
click at [238, 154] on span "Event Information" at bounding box center [273, 155] width 91 height 13
click at [489, 192] on link "https://mms.fwea.org/Calendar/moreinfo.php?eventid=168238" at bounding box center [489, 194] width 115 height 13
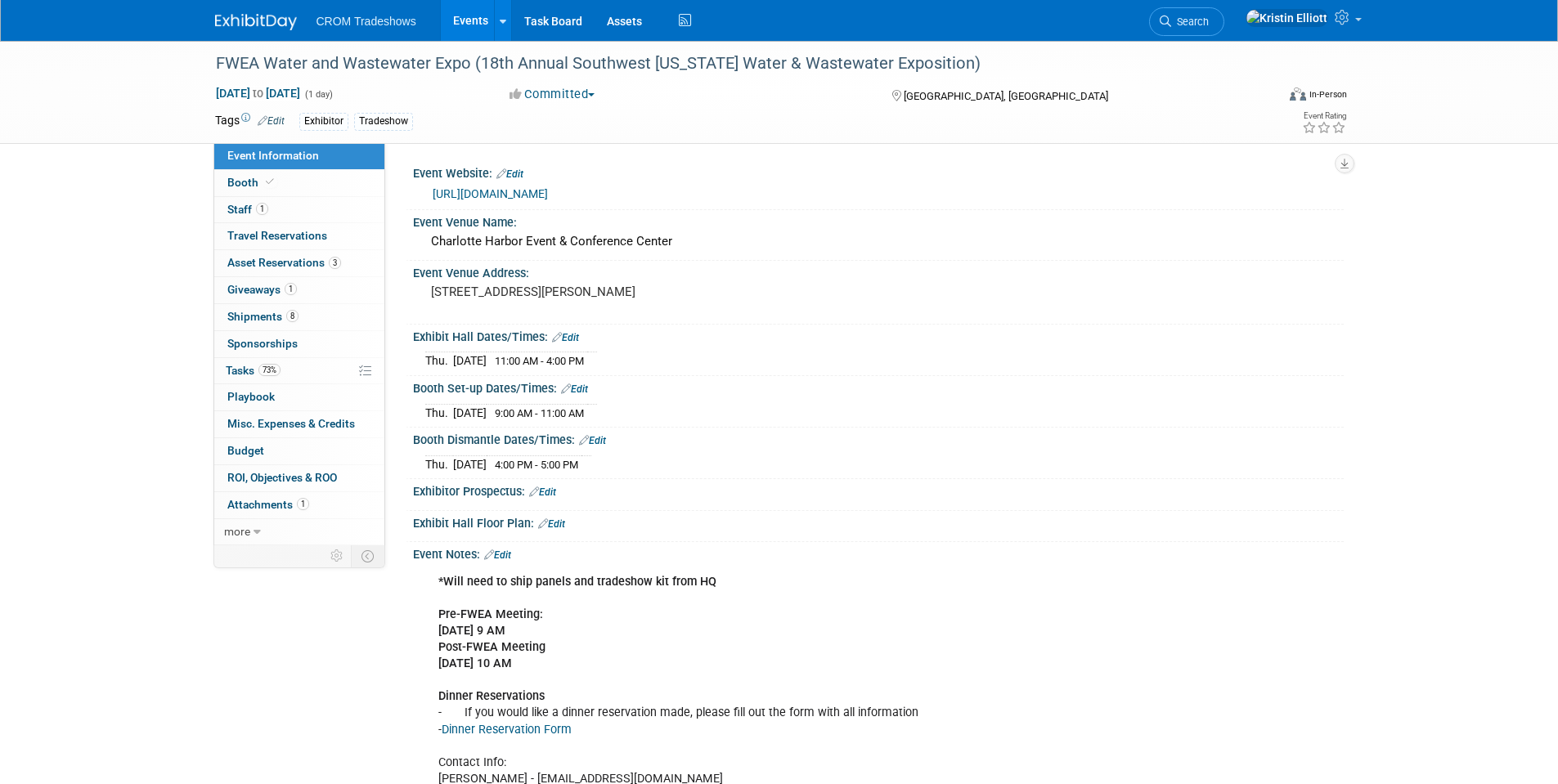
click at [282, 164] on link "Event Information" at bounding box center [299, 155] width 170 height 26
click at [144, 401] on div "FWEA Water and Wastewater Expo (18th Annual Southwest Florida Water & Wastewate…" at bounding box center [779, 438] width 1558 height 794
click at [468, 9] on link "Events" at bounding box center [470, 20] width 60 height 41
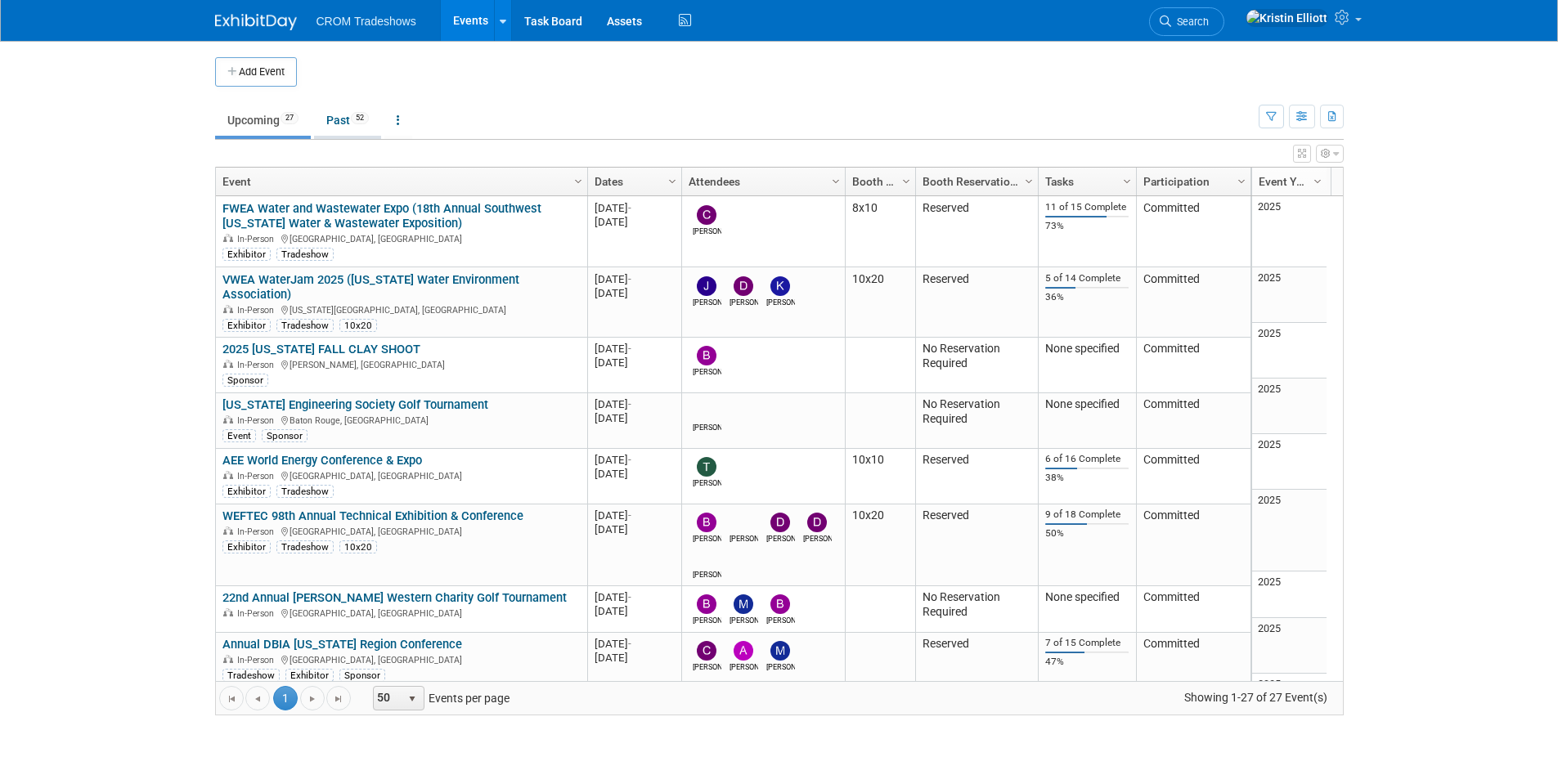
click at [346, 105] on link "Past 52" at bounding box center [347, 120] width 67 height 31
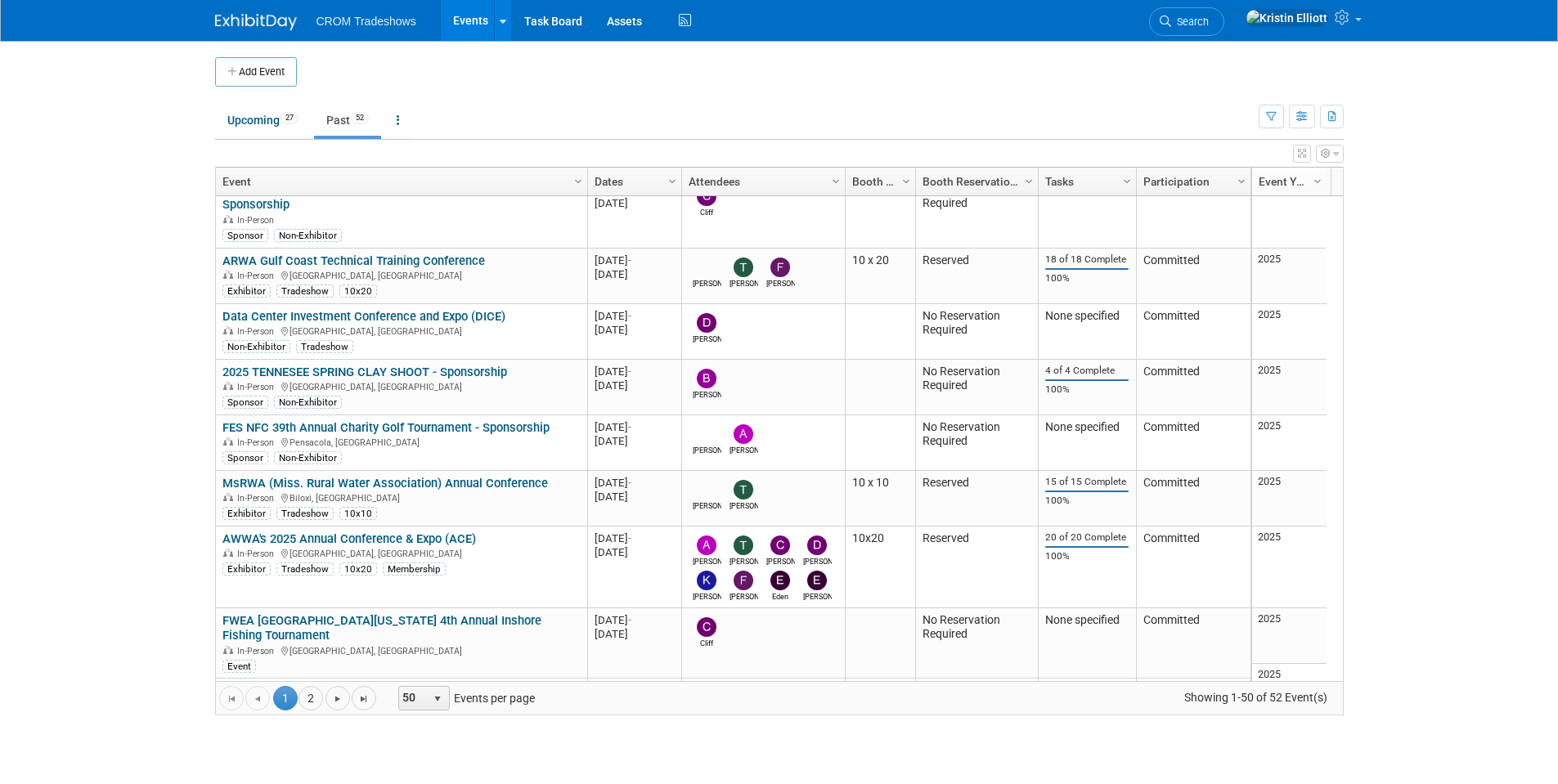
scroll to position [2306, 0]
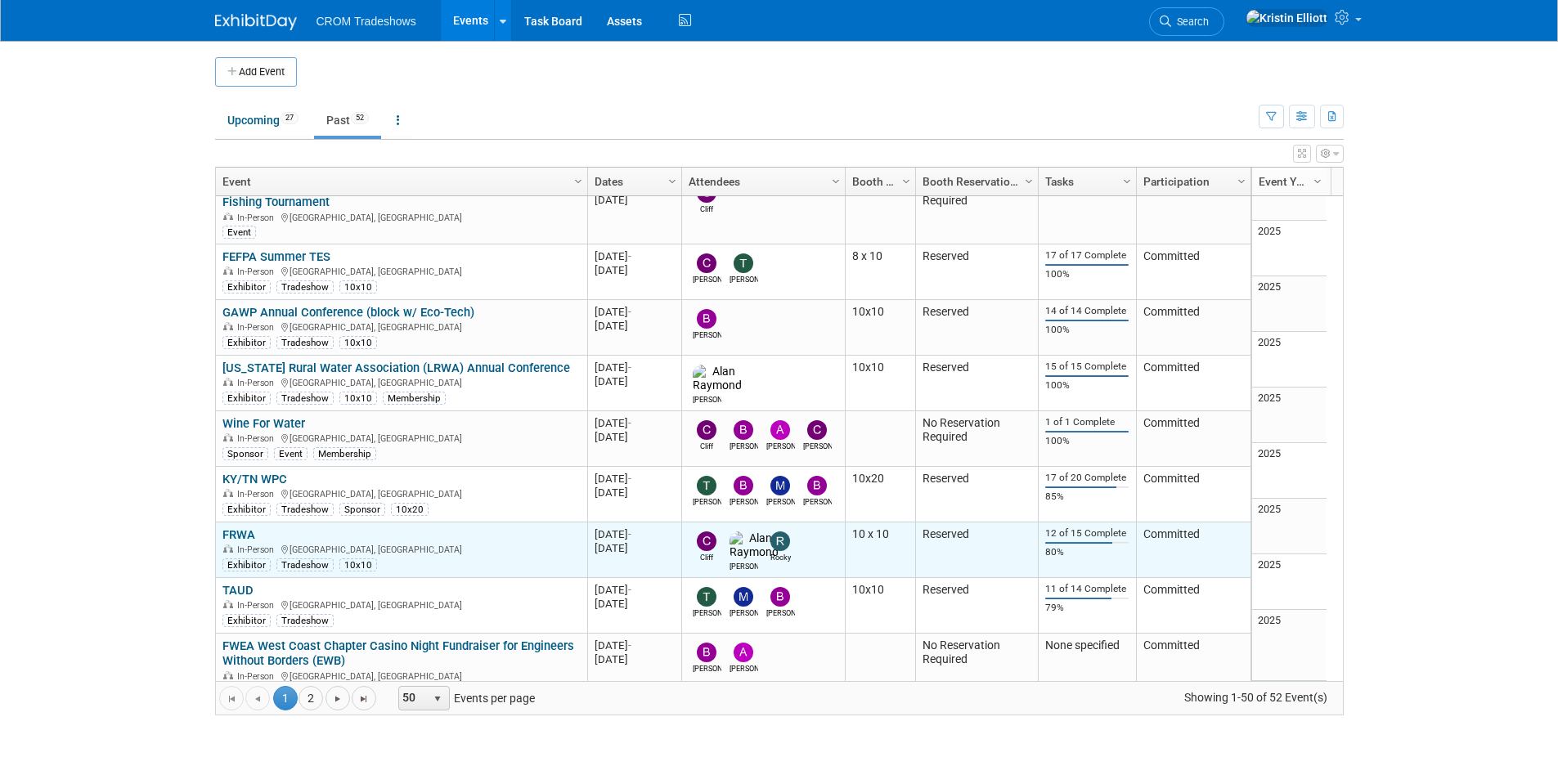
click at [244, 527] on link "FRWA" at bounding box center [239, 534] width 32 height 14
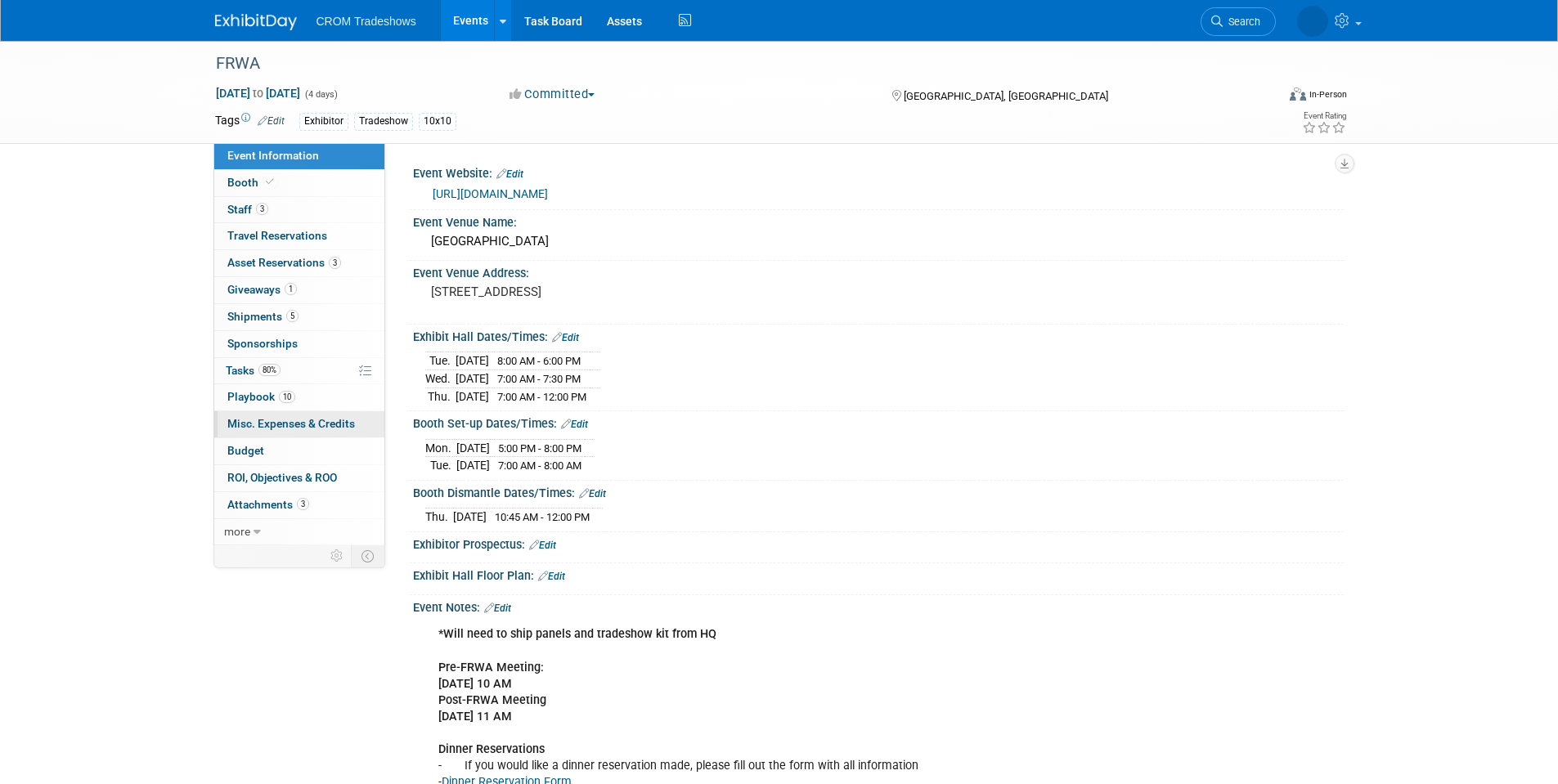
click at [271, 421] on span "Misc. Expenses & Credits 0" at bounding box center [291, 423] width 128 height 13
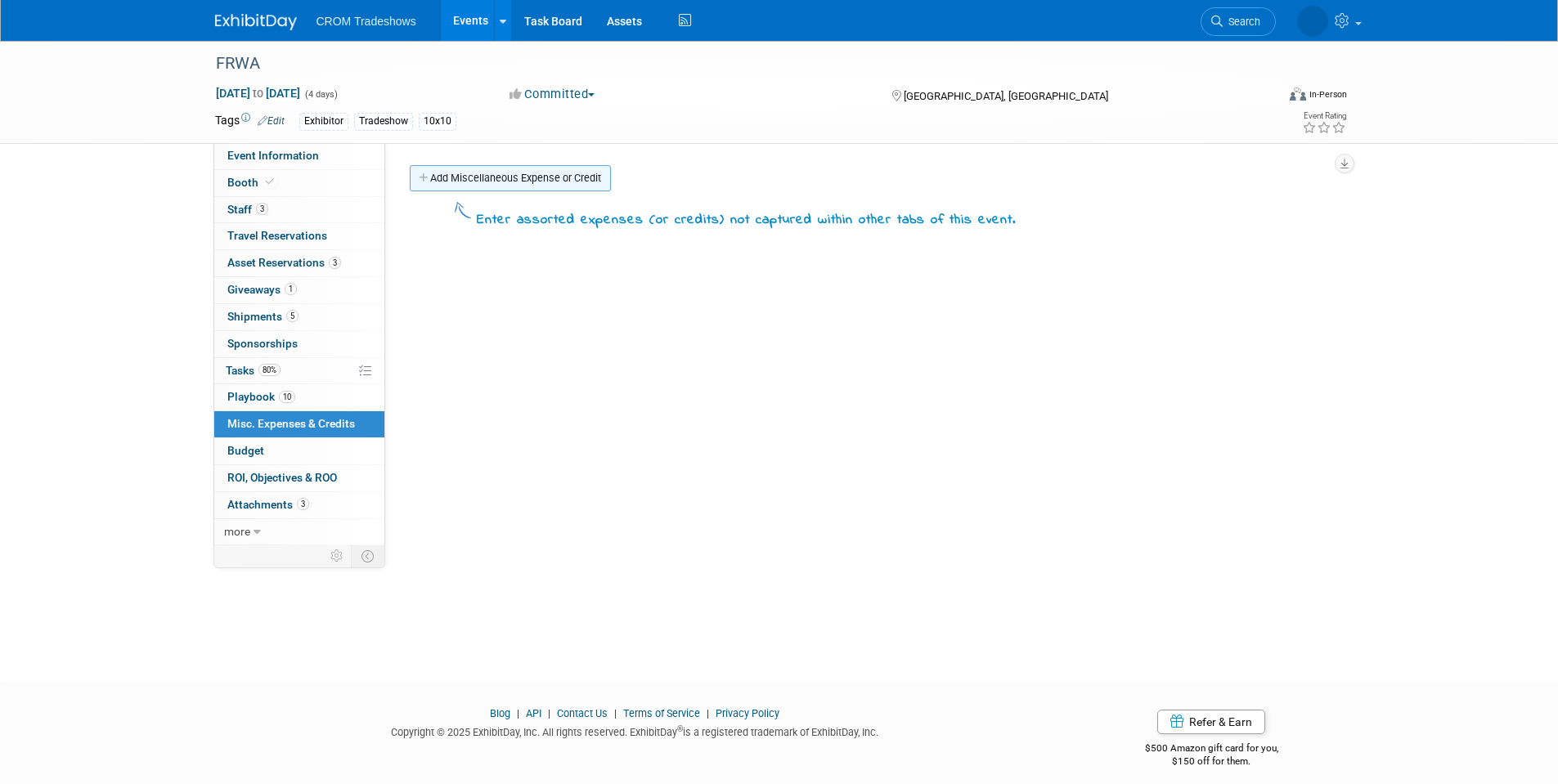
click at [444, 179] on link "Add Miscellaneous Expense or Credit" at bounding box center [509, 178] width 201 height 26
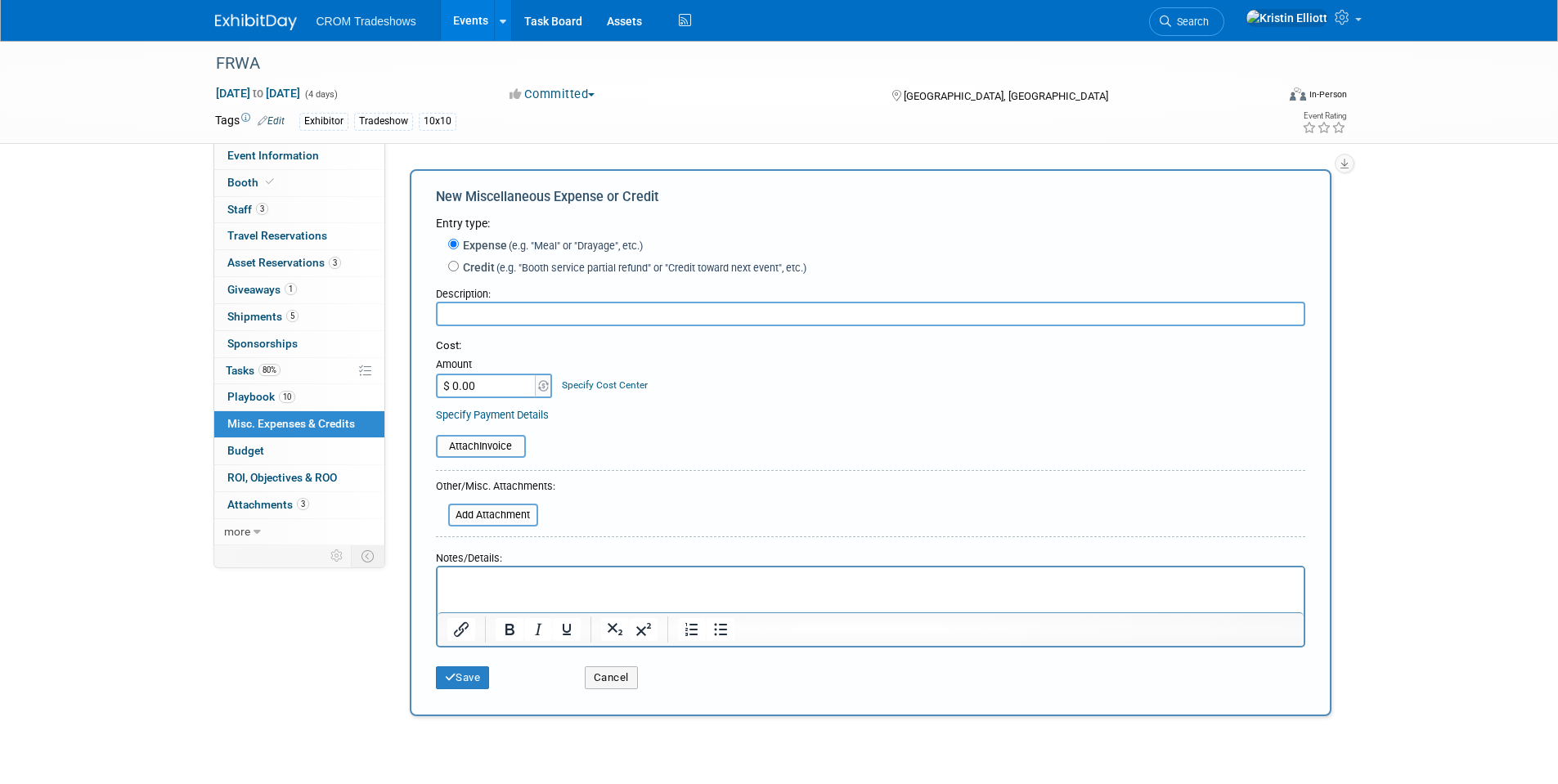
click at [518, 319] on input "text" at bounding box center [870, 314] width 869 height 25
click at [642, 315] on input "text" at bounding box center [870, 314] width 869 height 25
paste input "Invoice Booth Guest Attendee ([PERSON_NAME].[PERSON_NAME])"
drag, startPoint x: 480, startPoint y: 317, endPoint x: 247, endPoint y: 304, distance: 233.4
click at [247, 304] on div "Event Information Event Info Booth Booth 3 Staff 3 Staff 0 Travel Reservations …" at bounding box center [779, 382] width 1153 height 681
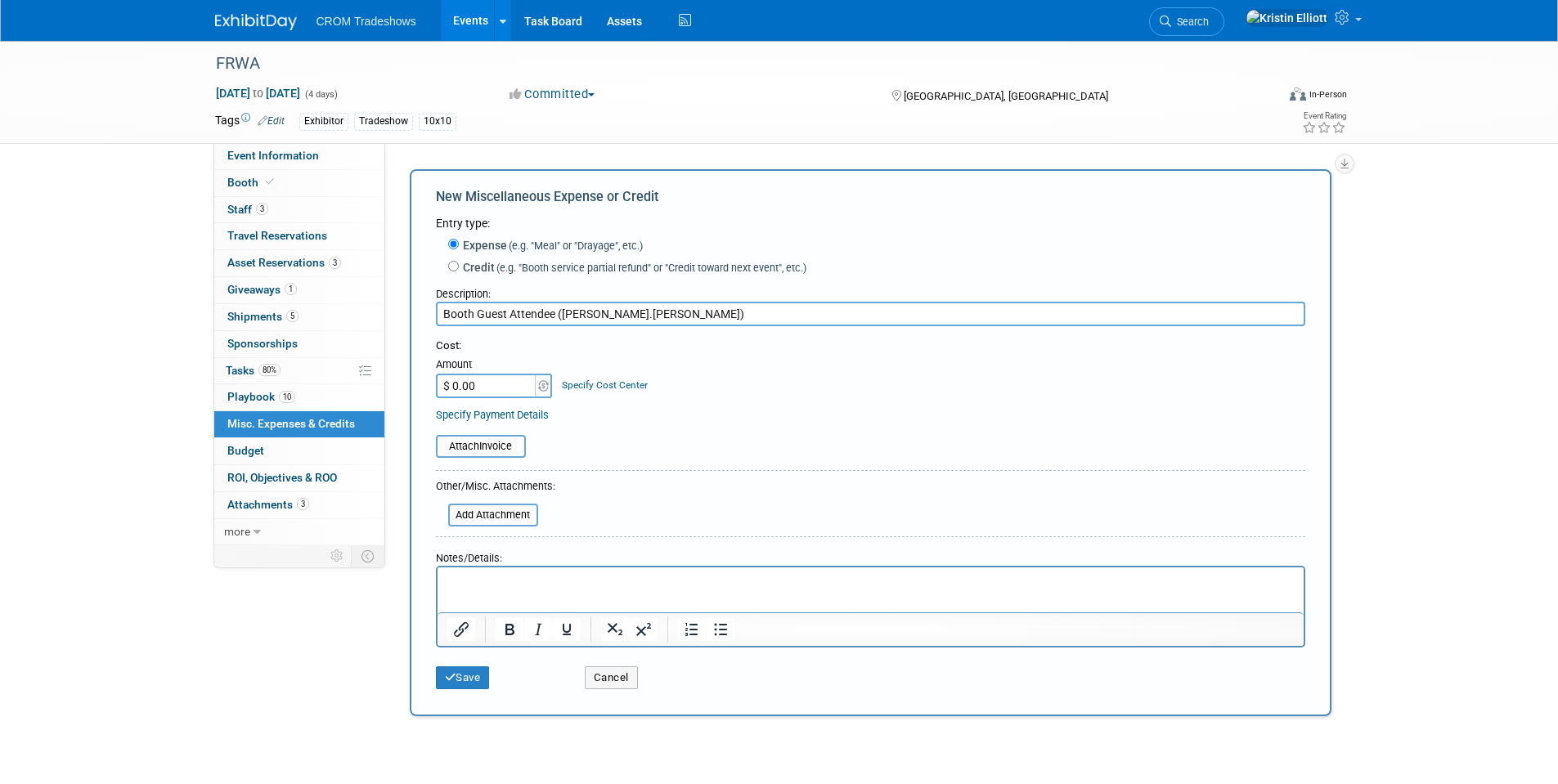
click at [644, 316] on input "Booth Guest Attendee ([PERSON_NAME].[PERSON_NAME])" at bounding box center [870, 314] width 869 height 25
type input "Booth Guest Attendee ([PERSON_NAME]/[PERSON_NAME])"
click at [488, 389] on input "$ 0.00" at bounding box center [486, 386] width 102 height 25
type input "$ 200.00"
click at [501, 442] on input "file" at bounding box center [426, 446] width 194 height 20
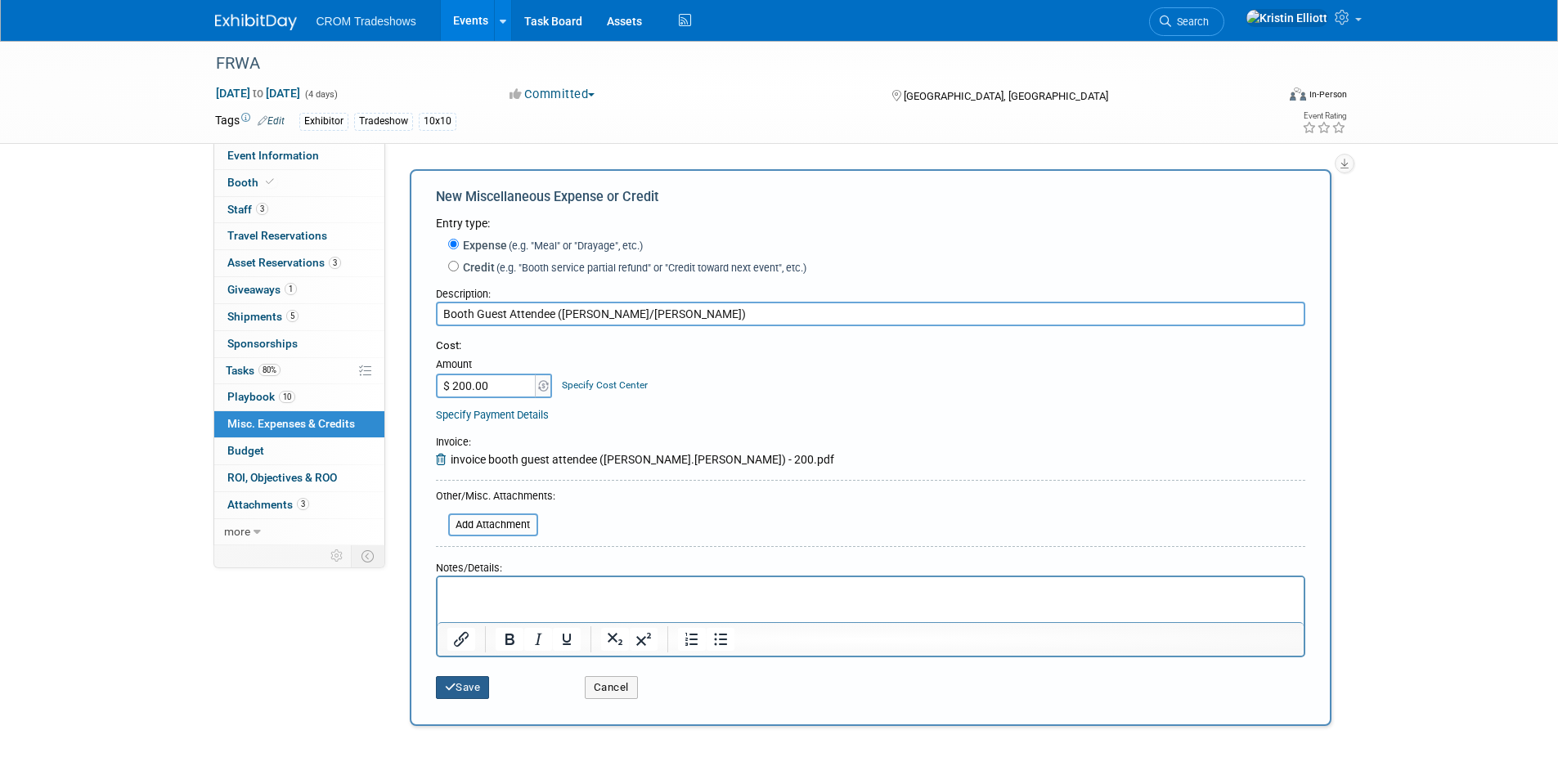
click at [460, 687] on button "Save" at bounding box center [463, 687] width 54 height 23
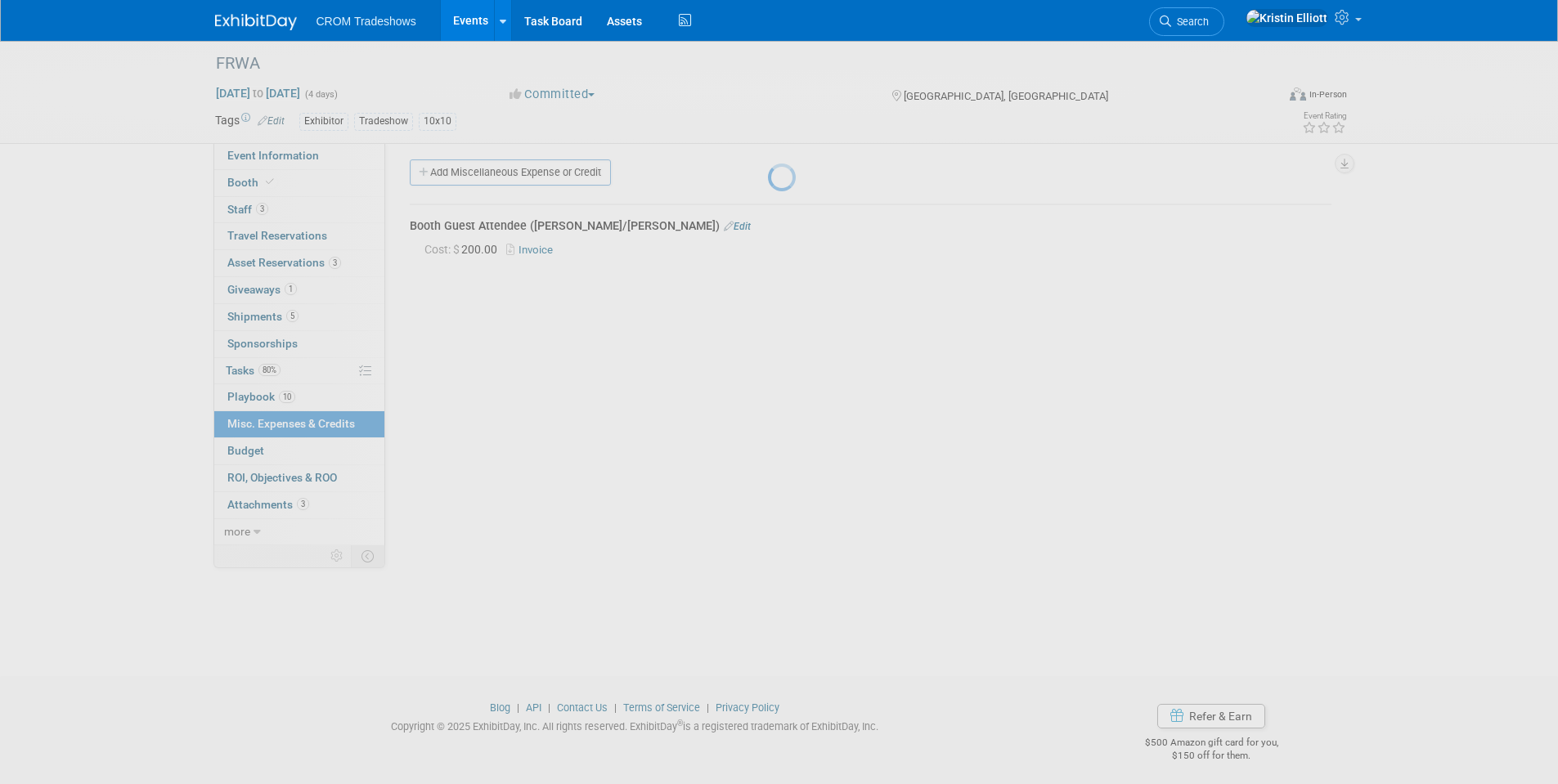
scroll to position [12, 0]
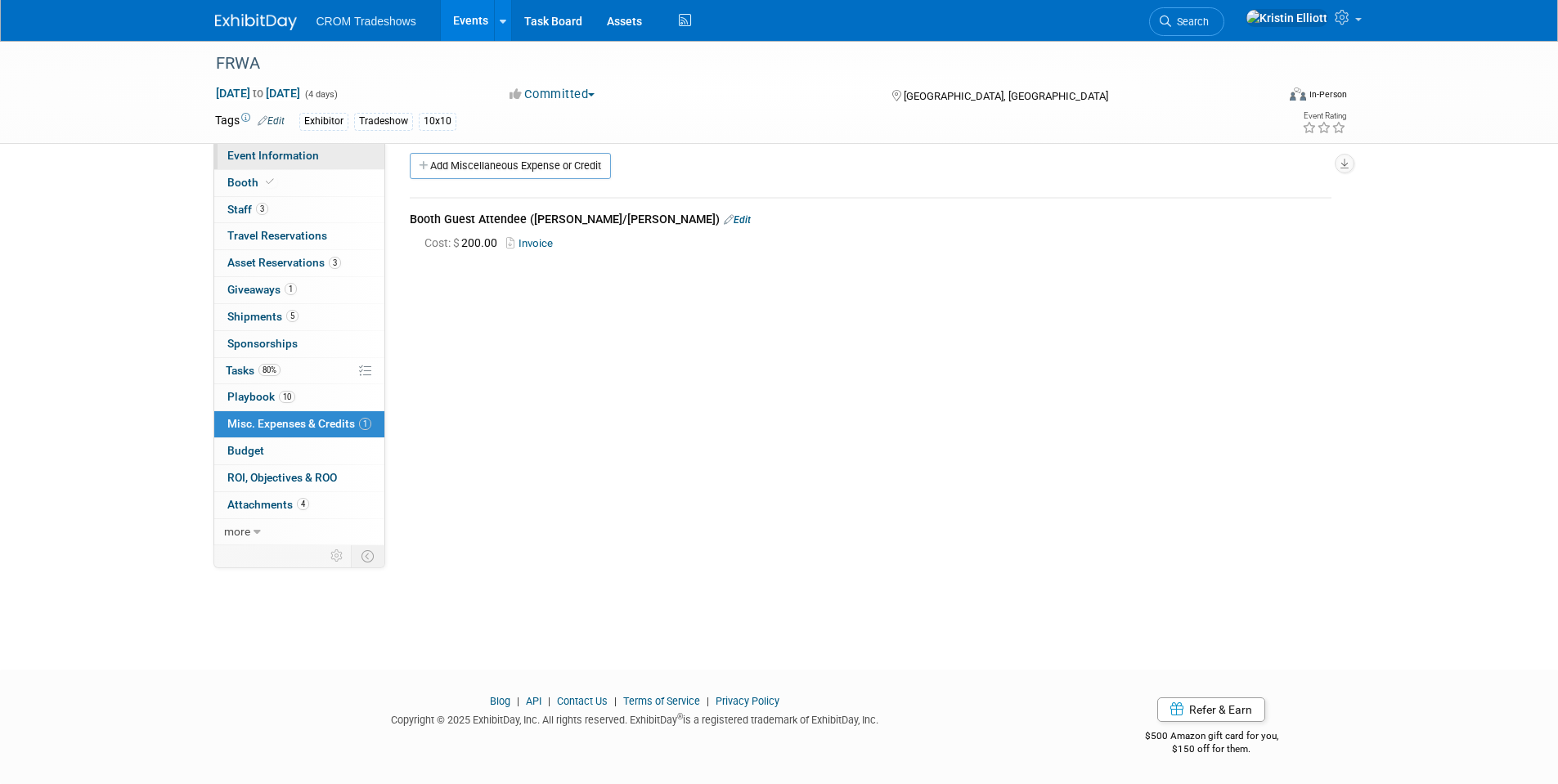
click at [286, 158] on span "Event Information" at bounding box center [273, 155] width 91 height 13
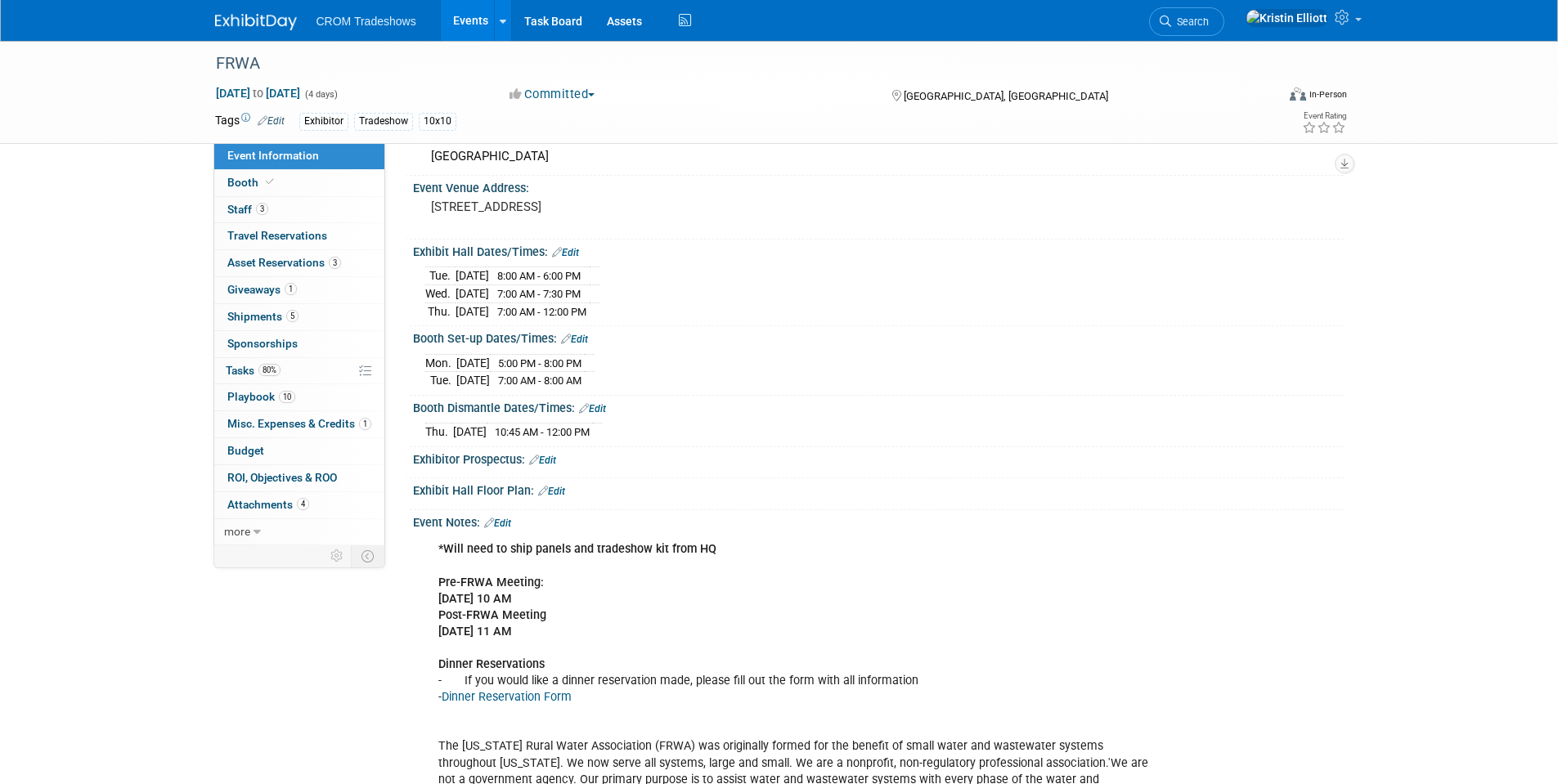
scroll to position [0, 0]
